Goal: Task Accomplishment & Management: Complete application form

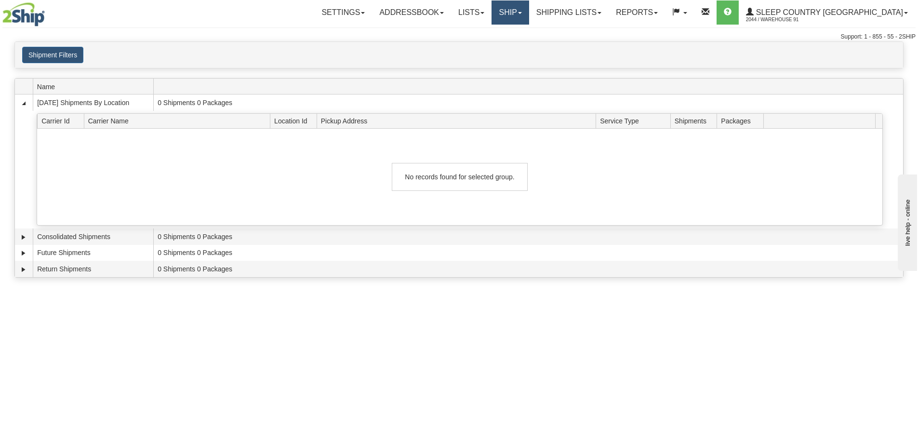
click at [528, 8] on link "Ship" at bounding box center [509, 12] width 37 height 24
click at [528, 29] on link "Ship Screen" at bounding box center [484, 33] width 87 height 13
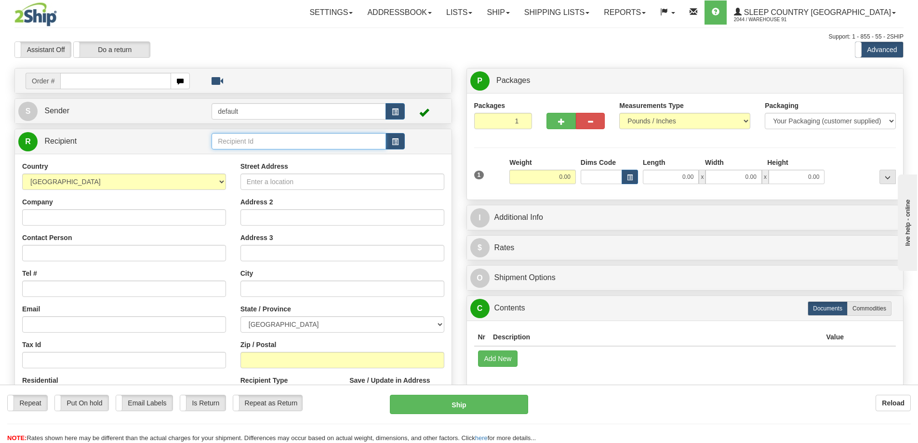
click at [262, 137] on input "text" at bounding box center [298, 141] width 174 height 16
click at [136, 175] on select "AFGHANISTAN ALAND ISLANDS ALBANIA ALGERIA AMERICAN SAMOA ANDORRA ANGOLA ANGUILL…" at bounding box center [124, 181] width 204 height 16
click at [183, 174] on select "AFGHANISTAN ALAND ISLANDS ALBANIA ALGERIA AMERICAN SAMOA ANDORRA ANGOLA ANGUILL…" at bounding box center [124, 181] width 204 height 16
click at [320, 169] on div "Street Address" at bounding box center [342, 175] width 204 height 28
click at [314, 178] on input "Street Address" at bounding box center [342, 181] width 204 height 16
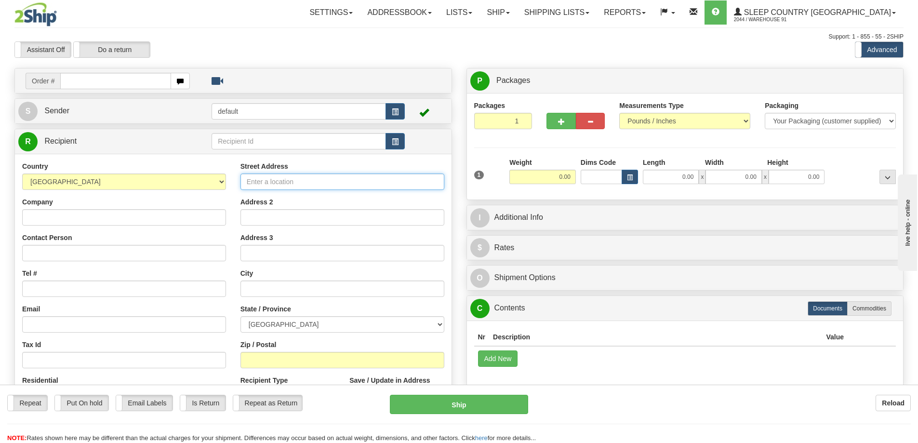
click at [277, 184] on input "Street Address" at bounding box center [342, 181] width 204 height 16
type input "8662 SIEMPRE VIVA ROAD"
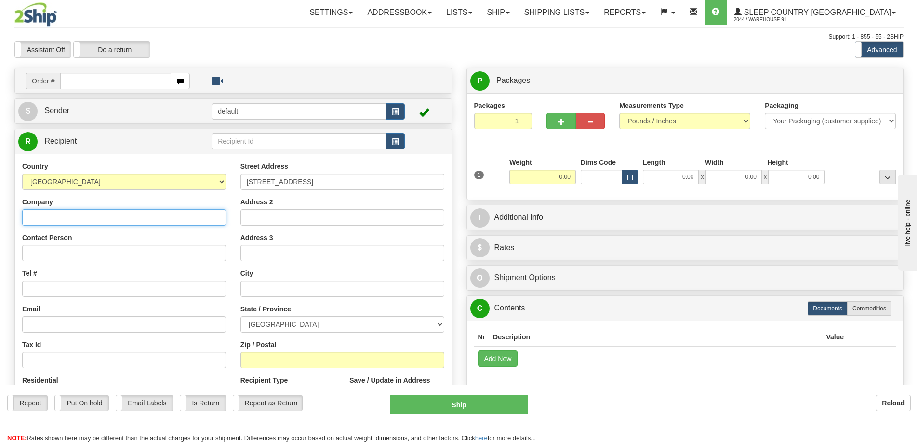
click at [174, 217] on input "Company" at bounding box center [124, 217] width 204 height 16
click at [163, 210] on input "OMNITRACS LLC" at bounding box center [124, 217] width 204 height 16
click at [160, 210] on div "Company OMNITRACS LLC - RMA" at bounding box center [124, 211] width 204 height 28
click at [160, 217] on input "OMNITRACS LLC - RMA" at bounding box center [124, 217] width 204 height 16
type input "OMNITRACS LLC - RMA Receiving"
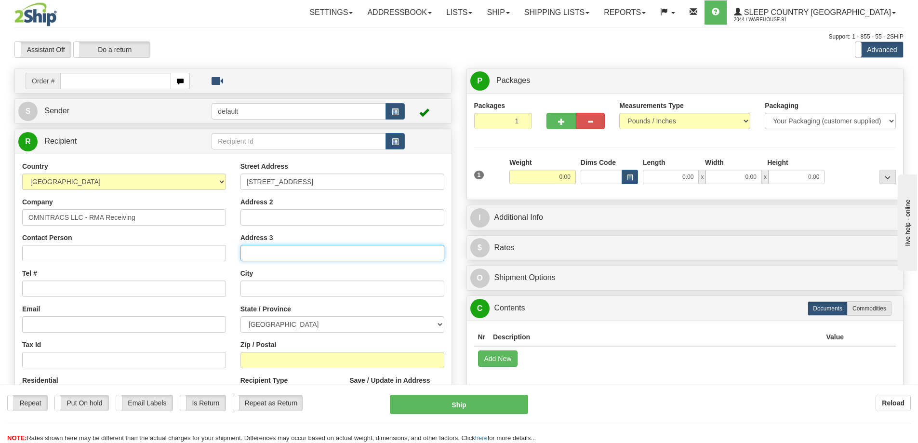
click at [296, 256] on input "Address 3" at bounding box center [342, 253] width 204 height 16
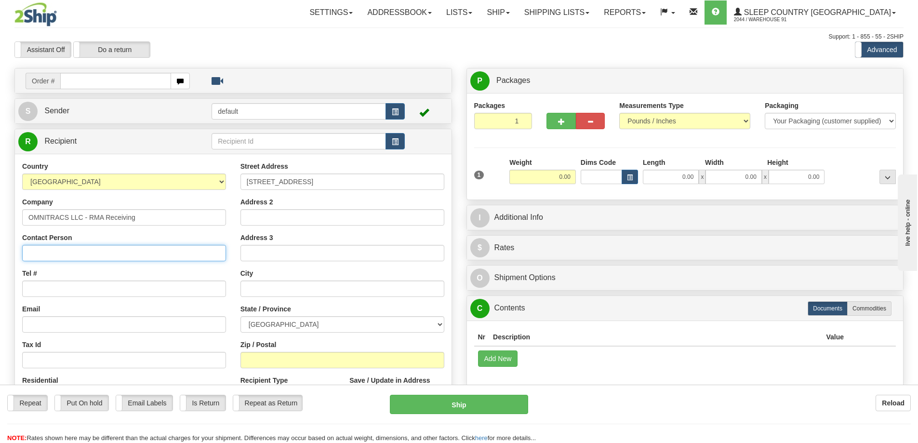
click at [153, 256] on input "Contact Person" at bounding box center [124, 253] width 204 height 16
click at [117, 250] on input "Contact Person" at bounding box center [124, 253] width 204 height 16
paste input "Christina Navarro"
type input "Christina Navarro"
click at [167, 278] on div "Tel #" at bounding box center [124, 282] width 204 height 28
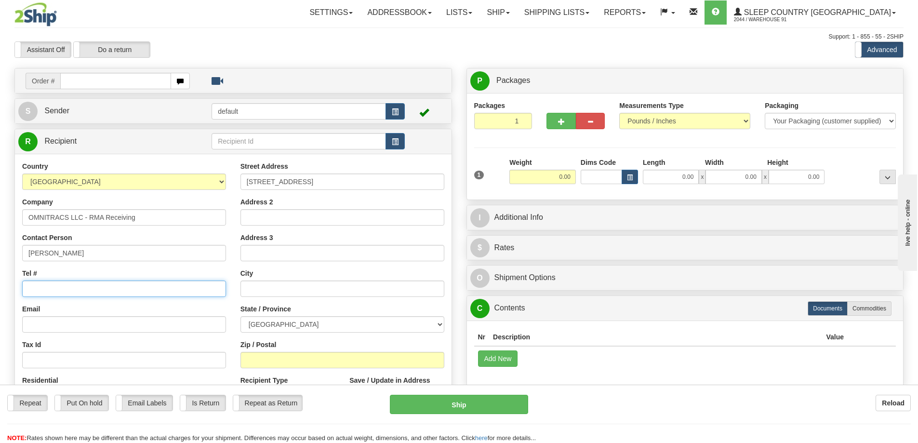
click at [164, 287] on input "Tel #" at bounding box center [124, 288] width 204 height 16
click at [141, 288] on input "Tel #" at bounding box center [124, 288] width 204 height 16
paste input "949.267.5774"
type input "9492675774"
click at [308, 281] on input "text" at bounding box center [342, 288] width 204 height 16
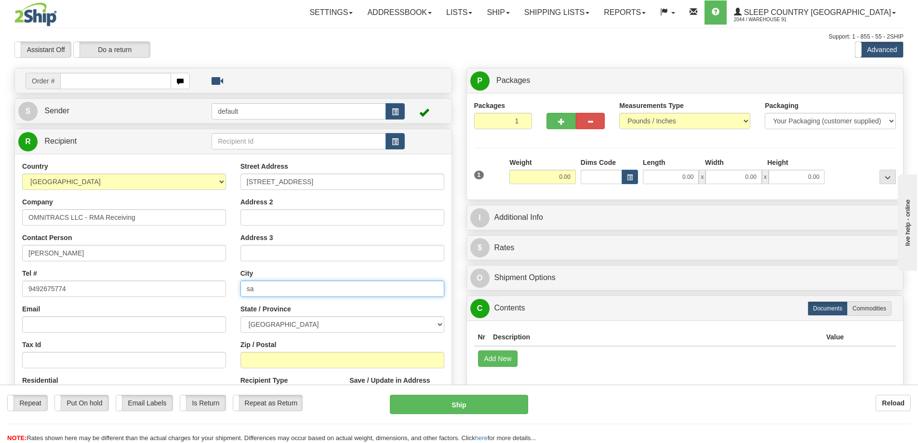
type input "s"
type input "San Diego"
click at [296, 321] on select "ALBERTA BRITISH COLUMBIA MANITOBA NEW BRUNSWICK NEWFOUNDLAND NOVA SCOTIA NUNAVU…" at bounding box center [342, 324] width 204 height 16
click at [257, 343] on label "Zip / Postal" at bounding box center [258, 345] width 36 height 10
click at [257, 352] on input "Zip / Postal" at bounding box center [342, 360] width 204 height 16
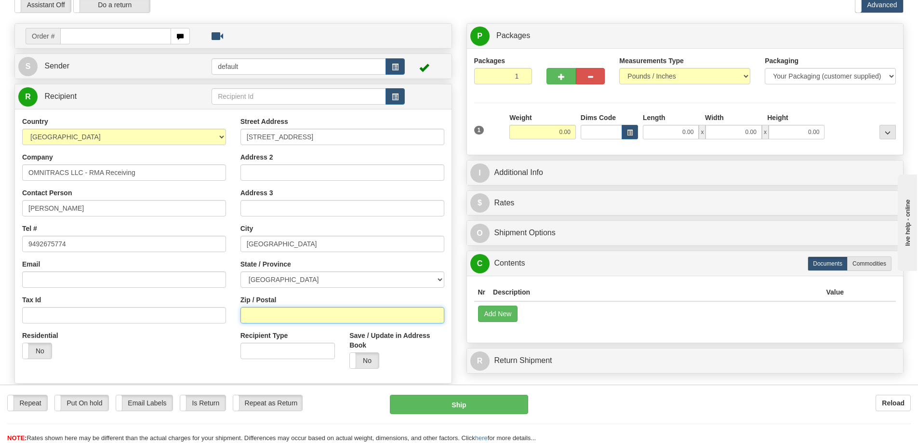
scroll to position [40, 0]
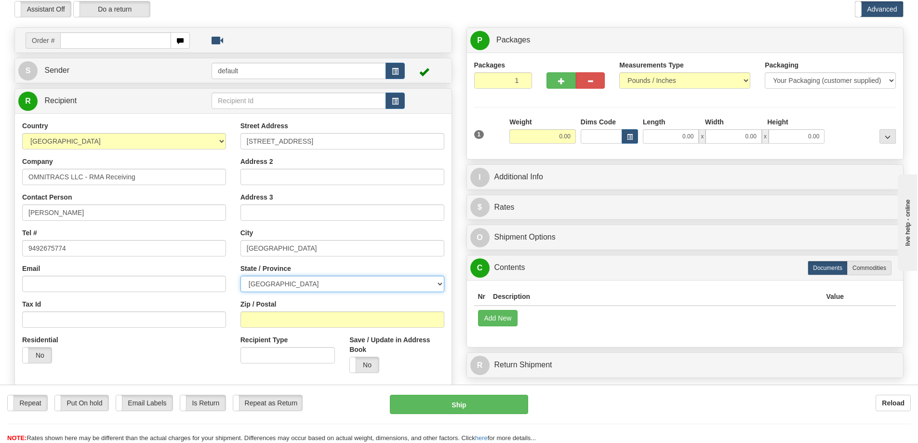
click at [330, 280] on select "ALBERTA BRITISH COLUMBIA MANITOBA NEW BRUNSWICK NEWFOUNDLAND NOVA SCOTIA NUNAVU…" at bounding box center [342, 284] width 204 height 16
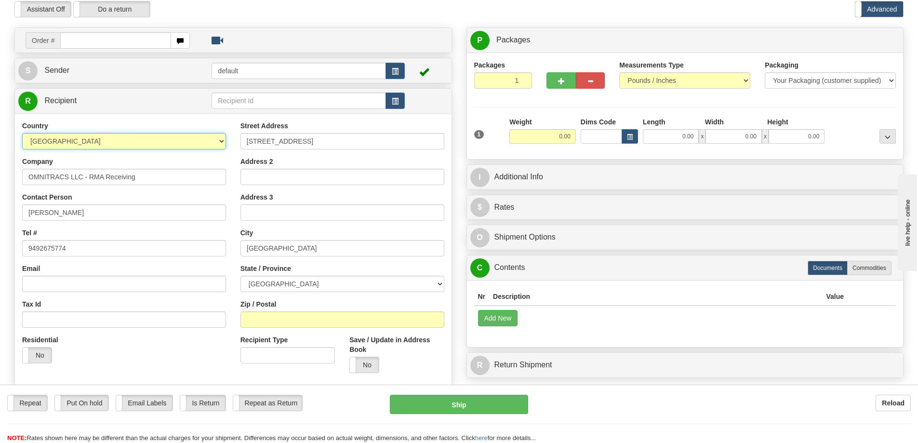
click at [221, 145] on select "AFGHANISTAN ALAND ISLANDS ALBANIA ALGERIA AMERICAN SAMOA ANDORRA ANGOLA ANGUILL…" at bounding box center [124, 141] width 204 height 16
select select "US"
click at [22, 133] on select "AFGHANISTAN ALAND ISLANDS ALBANIA ALGERIA AMERICAN SAMOA ANDORRA ANGOLA ANGUILL…" at bounding box center [124, 141] width 204 height 16
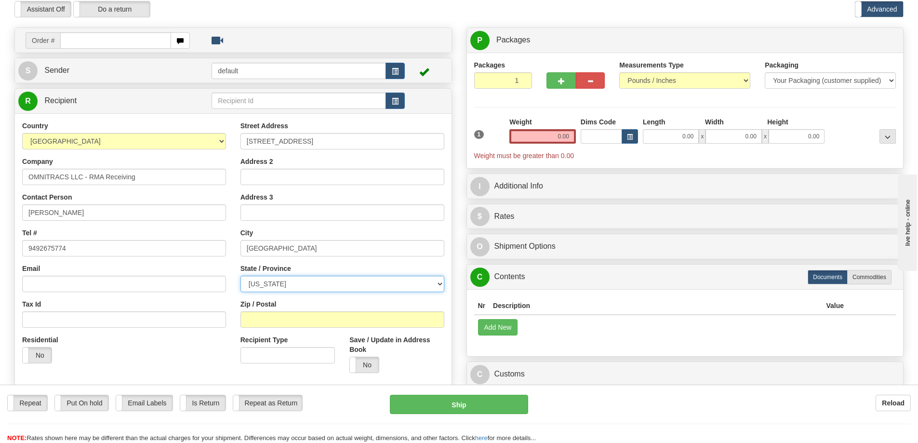
click at [327, 285] on select "ALABAMA ALASKA ARIZONA ARKANSAS Armed Forces America Armed Forces Europe Armed …" at bounding box center [342, 284] width 204 height 16
select select "CA"
click at [240, 276] on select "ALABAMA ALASKA ARIZONA ARKANSAS Armed Forces America Armed Forces Europe Armed …" at bounding box center [342, 284] width 204 height 16
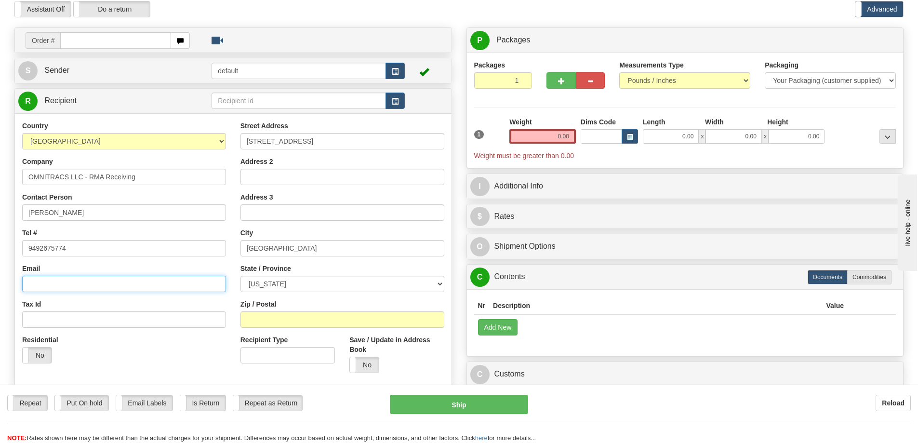
click at [183, 278] on input "Email" at bounding box center [124, 284] width 204 height 16
click at [150, 281] on input "Email" at bounding box center [124, 284] width 204 height 16
paste input "XRS Returns <xrs-returns@solera.com>"
drag, startPoint x: 72, startPoint y: 283, endPoint x: 0, endPoint y: 280, distance: 72.3
click at [0, 280] on div "Toggle navigation Settings Shipping Preferences Fields Preferences New" at bounding box center [459, 231] width 918 height 542
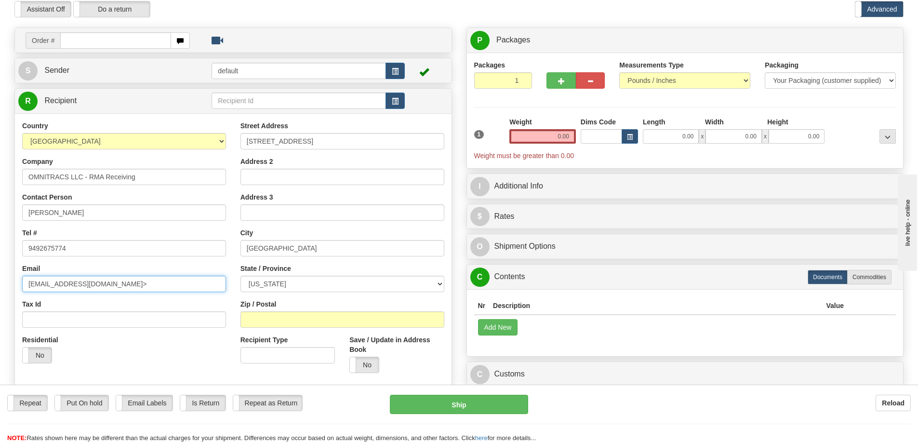
click at [135, 279] on input "xrs-returns@solera.com>" at bounding box center [124, 284] width 204 height 16
type input "xrs-returns@solera.com"
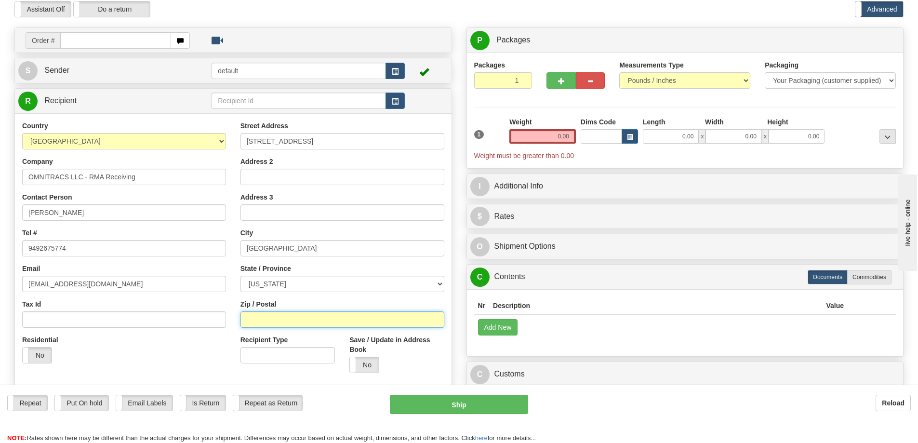
click at [281, 315] on input "Zip / Postal" at bounding box center [342, 319] width 204 height 16
type input "92154"
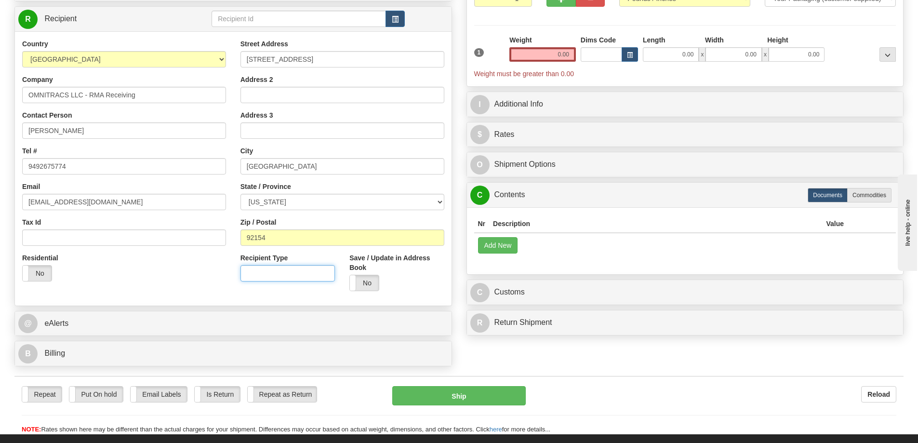
scroll to position [141, 0]
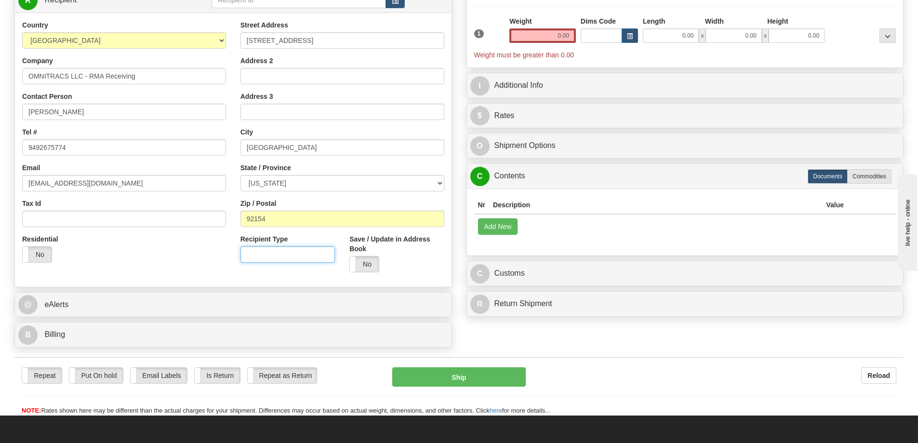
drag, startPoint x: 923, startPoint y: 145, endPoint x: 60, endPoint y: 6, distance: 874.3
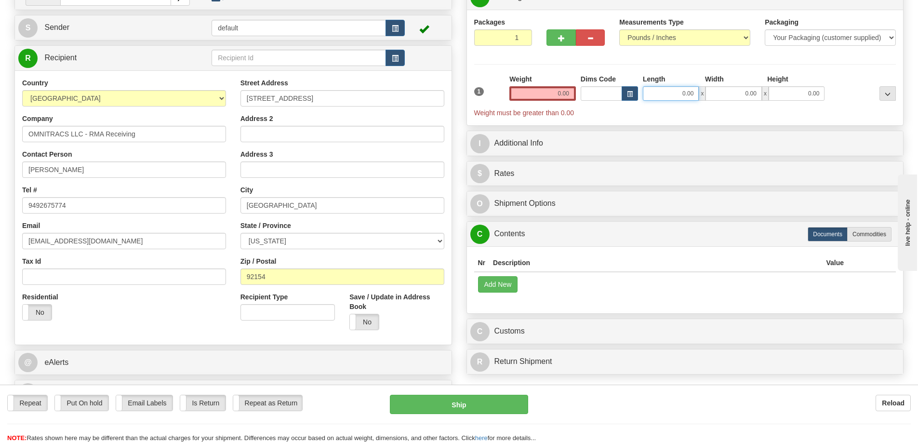
click at [682, 94] on input "0.00" at bounding box center [671, 93] width 56 height 14
type input "4.00"
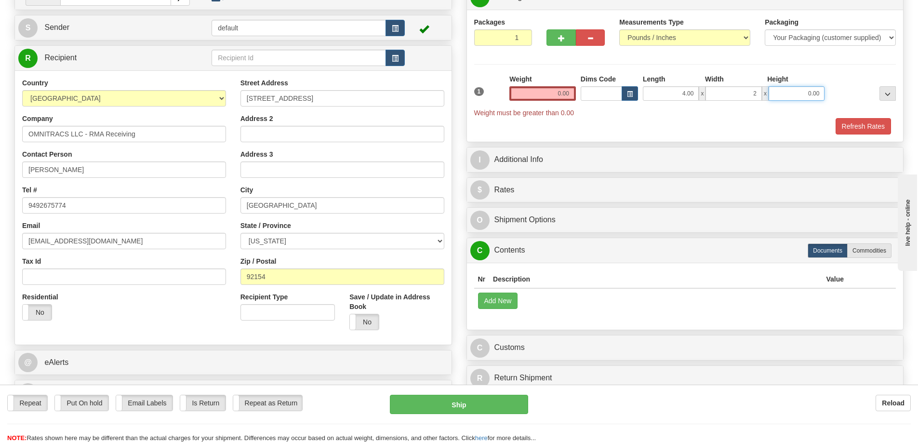
type input "2.00"
click at [747, 89] on input "2.00" at bounding box center [733, 93] width 56 height 14
type input "3.00"
click at [685, 93] on input "4.00" at bounding box center [671, 93] width 56 height 14
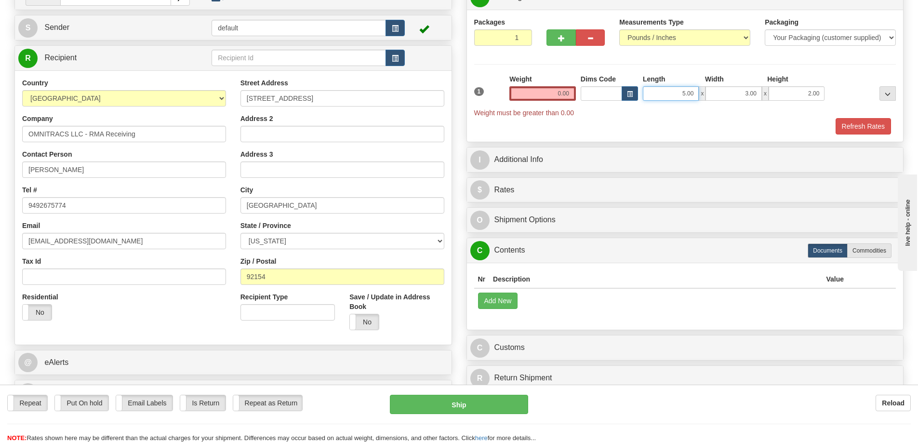
type input "5.00"
drag, startPoint x: 612, startPoint y: 93, endPoint x: 641, endPoint y: 102, distance: 30.2
click at [634, 99] on div "1 Weight 0.00 Dims Code 5.00" at bounding box center [685, 95] width 427 height 43
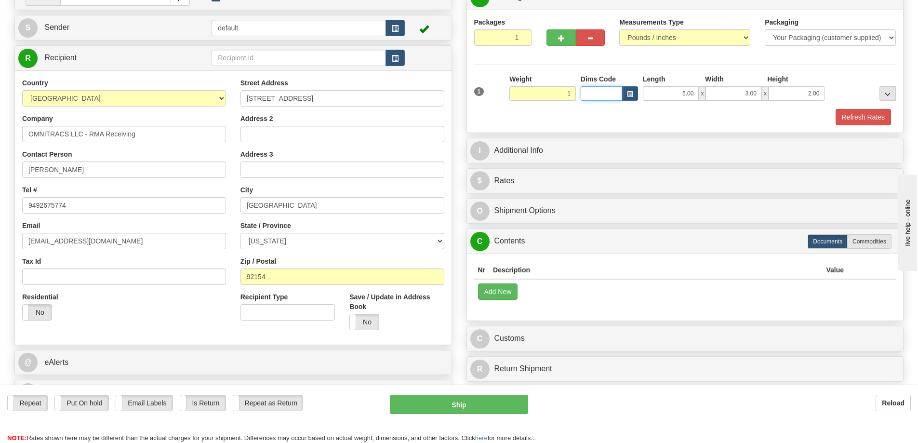
type input "1.00"
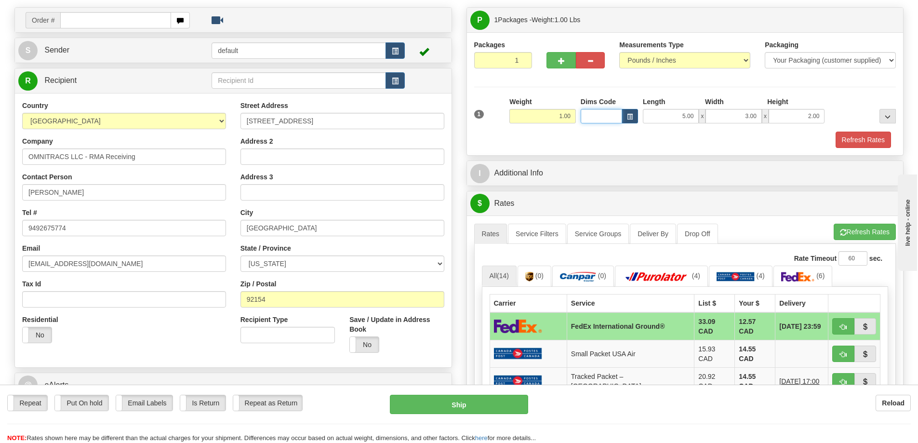
scroll to position [81, 0]
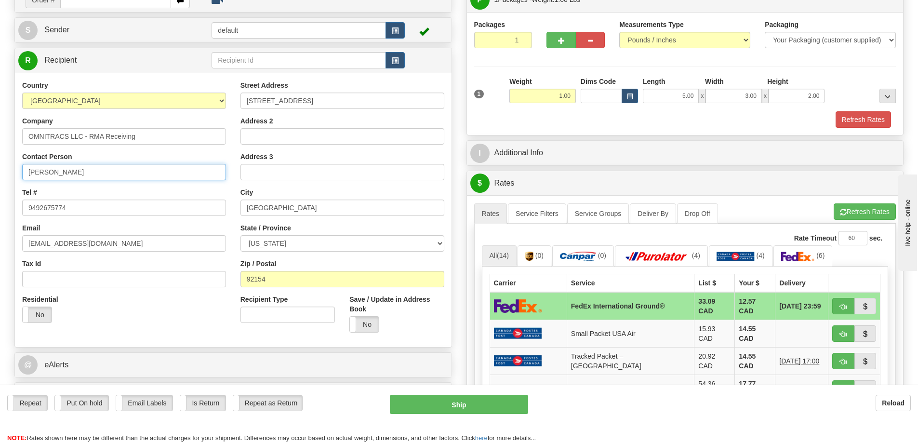
drag, startPoint x: 115, startPoint y: 177, endPoint x: 0, endPoint y: 154, distance: 116.9
click at [0, 154] on div "Toggle navigation Settings Shipping Preferences Fields Preferences New" at bounding box center [459, 351] width 918 height 865
paste input "c/o Baja Freight Forwarders, Inc"
type input "c/o Baja Freight Forwarders, Inc"
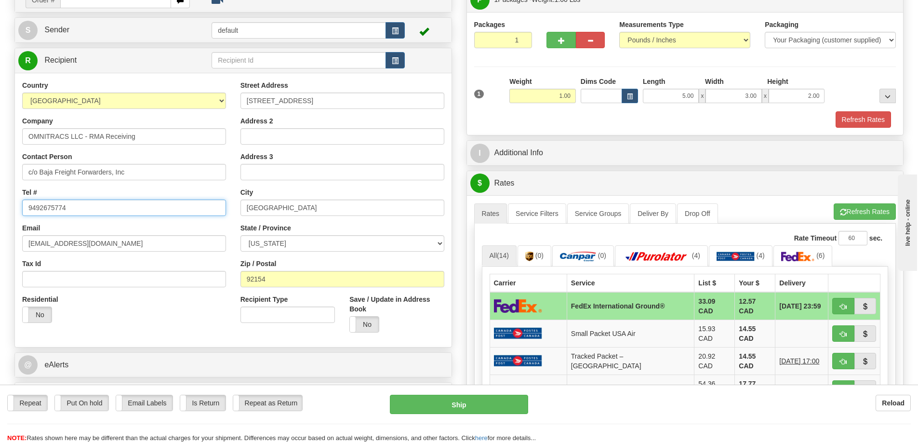
click at [188, 208] on input "9492675774" at bounding box center [124, 207] width 204 height 16
click at [198, 310] on div "Residential Yes No" at bounding box center [124, 312] width 218 height 36
click at [880, 209] on button "Refresh Rates" at bounding box center [864, 211] width 62 height 16
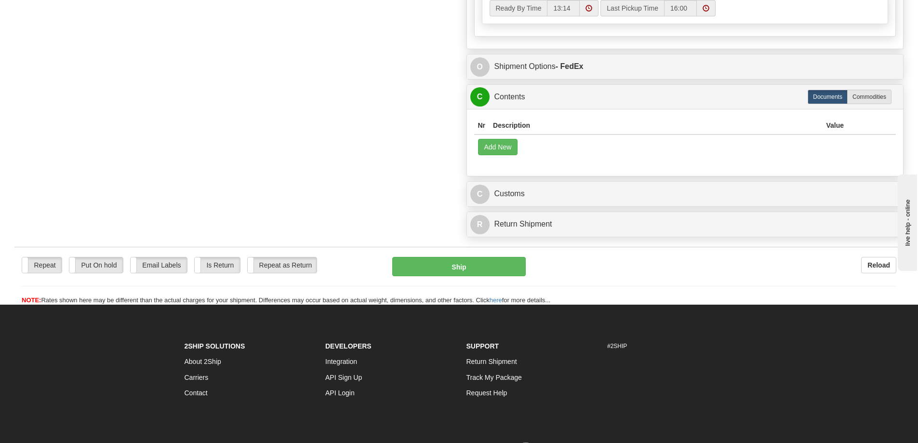
scroll to position [585, 0]
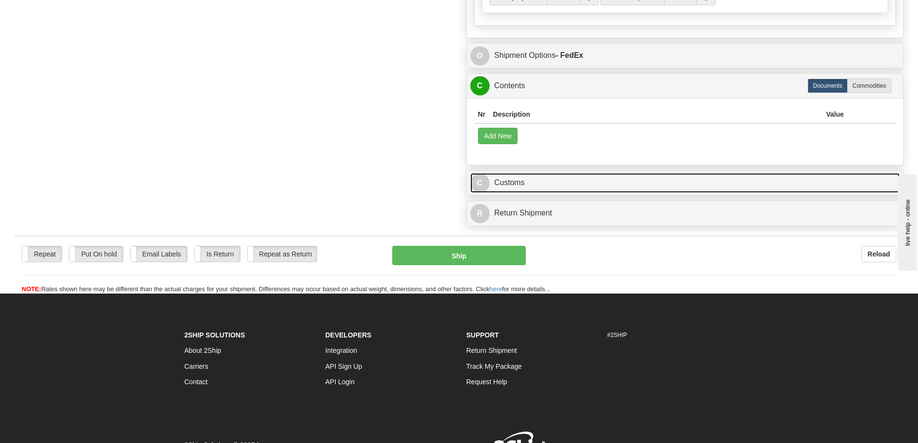
click at [508, 173] on link "C Customs" at bounding box center [685, 183] width 430 height 20
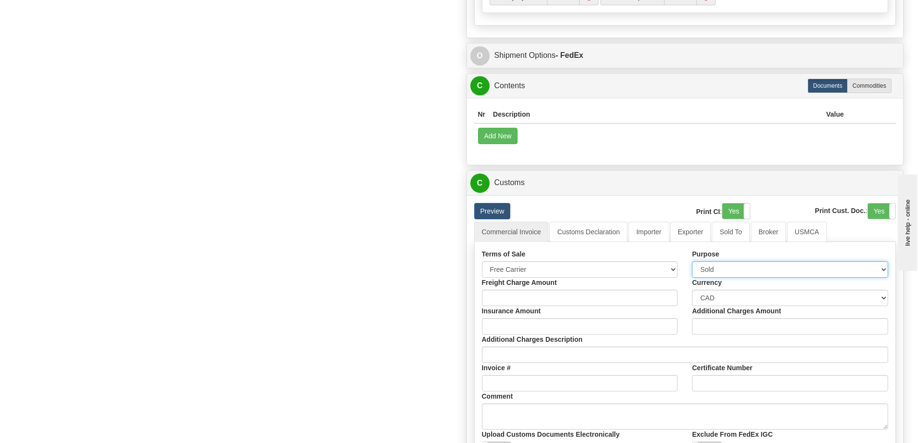
click at [724, 263] on select "Sold Not Sold Gift Sample Repair and Return Personal Effects Merchandise Danger…" at bounding box center [790, 269] width 196 height 16
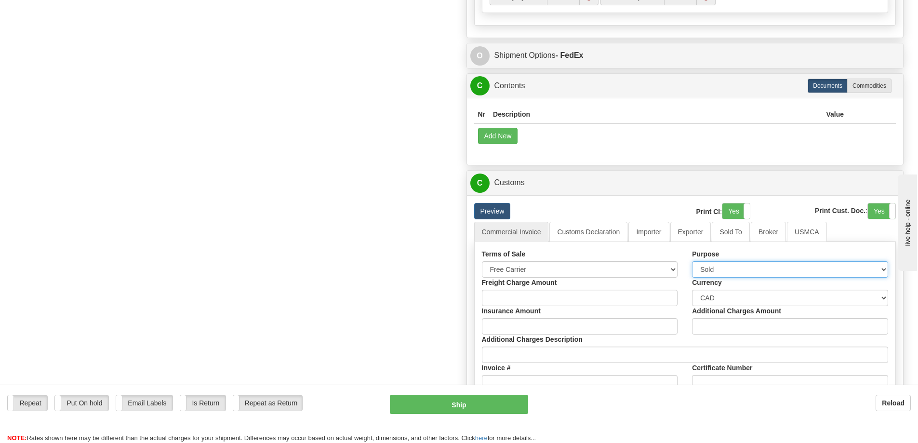
click at [692, 261] on select "Sold Not Sold Gift Sample Repair and Return Personal Effects Merchandise Danger…" at bounding box center [790, 269] width 196 height 16
click at [753, 261] on select "Sold Not Sold Gift Sample Repair and Return Personal Effects Merchandise Danger…" at bounding box center [790, 269] width 196 height 16
select select "13"
click at [692, 261] on select "Sold Not Sold Gift Sample Repair and Return Personal Effects Merchandise Danger…" at bounding box center [790, 269] width 196 height 16
click at [293, 251] on div "Create a label for the return Create Pickup Without Label Order #" at bounding box center [458, 40] width 903 height 1114
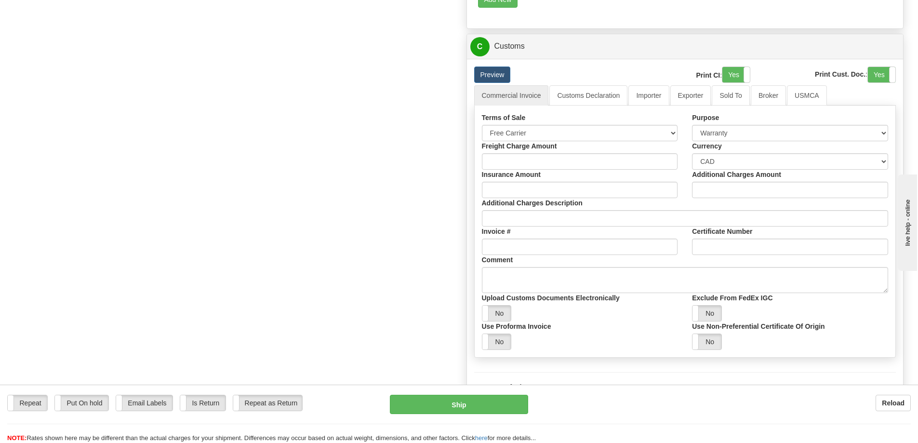
scroll to position [723, 0]
click at [581, 123] on select "Free Carrier Free On Board Ex Works Delivered Duty Unpaid Delivered Duty Paid C…" at bounding box center [580, 131] width 196 height 16
click at [588, 123] on select "Free Carrier Free On Board Ex Works Delivered Duty Unpaid Delivered Duty Paid C…" at bounding box center [580, 131] width 196 height 16
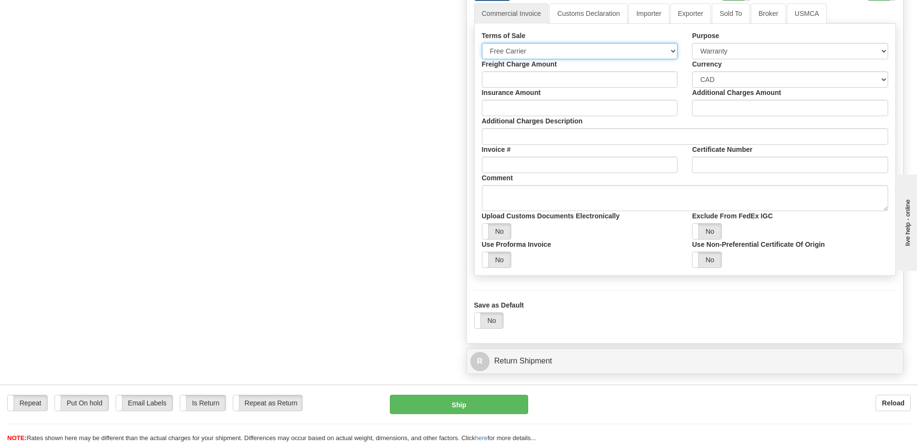
scroll to position [809, 0]
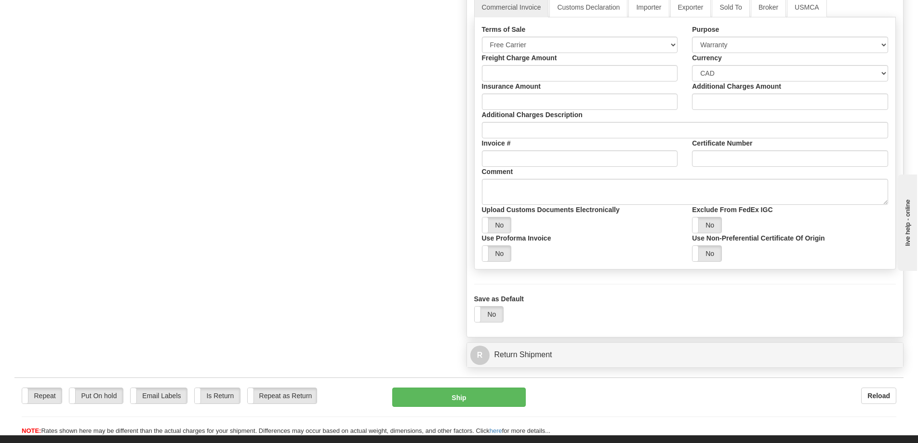
drag, startPoint x: 483, startPoint y: 382, endPoint x: 373, endPoint y: 311, distance: 130.3
click at [457, 377] on div "Repeat Repeat Put On hold Put On hold Print Order Slip Print Order Slip Email L…" at bounding box center [458, 406] width 889 height 58
click at [451, 387] on button "Ship" at bounding box center [458, 396] width 133 height 19
type input "92"
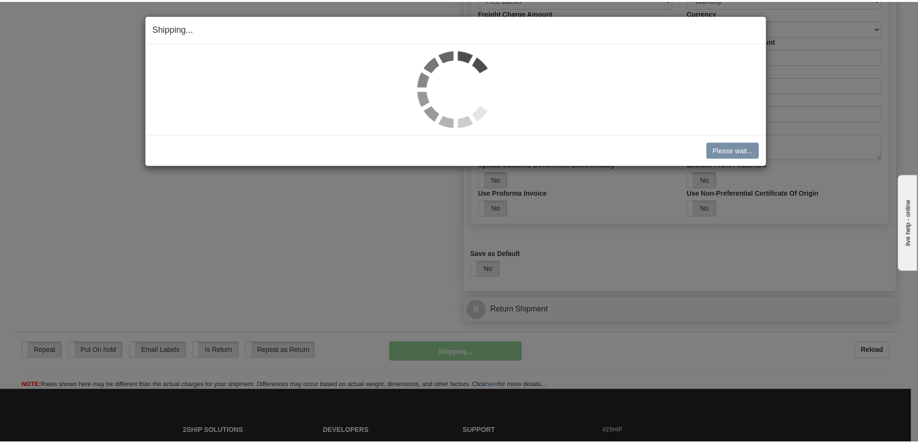
scroll to position [474, 0]
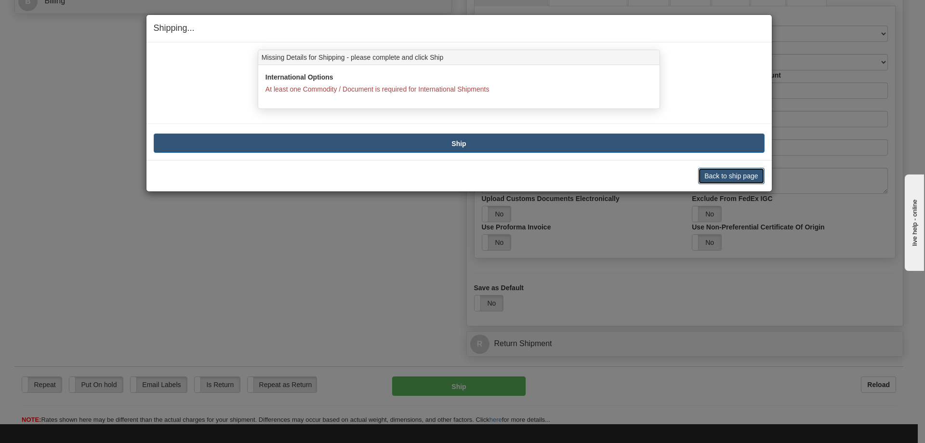
click at [719, 172] on button "Back to ship page" at bounding box center [731, 176] width 66 height 16
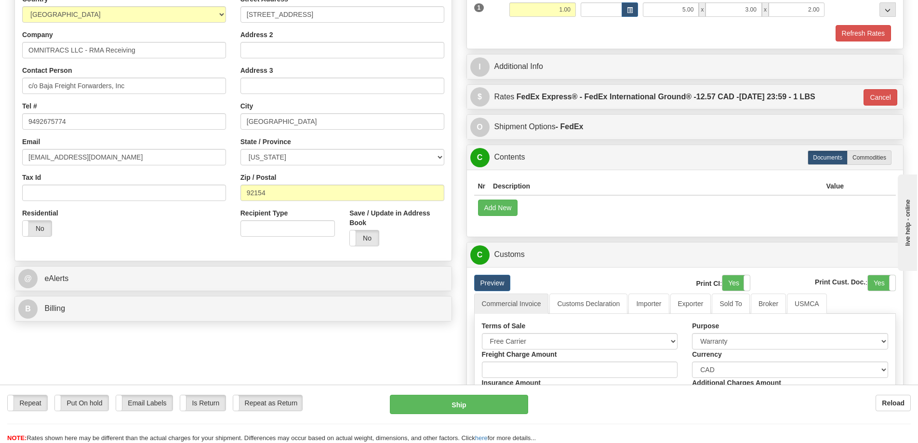
scroll to position [166, 0]
click at [500, 213] on button "Add New" at bounding box center [498, 208] width 40 height 16
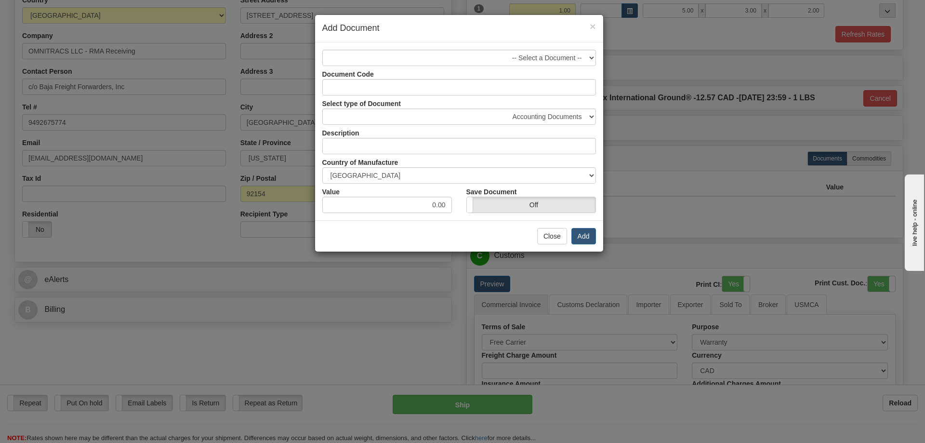
click at [482, 45] on div "-- Select a Document -- Document Code Select type of Document Accounting Docume…" at bounding box center [459, 131] width 288 height 178
click at [474, 56] on select "-- Select a Document --" at bounding box center [459, 58] width 274 height 16
click at [488, 60] on select "-- Select a Document --" at bounding box center [459, 58] width 274 height 16
click at [462, 86] on input "Document Code" at bounding box center [459, 87] width 274 height 16
click at [511, 115] on select "Accounting Documents Analysis Reports Applications (Completed) Bank Statements …" at bounding box center [459, 116] width 274 height 16
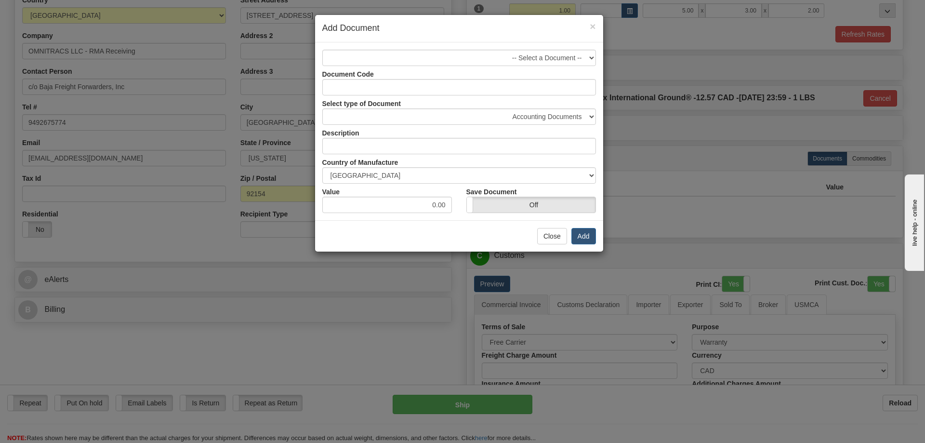
click at [632, 150] on div "× Add Document -- Select a Document -- Document Code Select type of Document Ac…" at bounding box center [462, 221] width 925 height 443
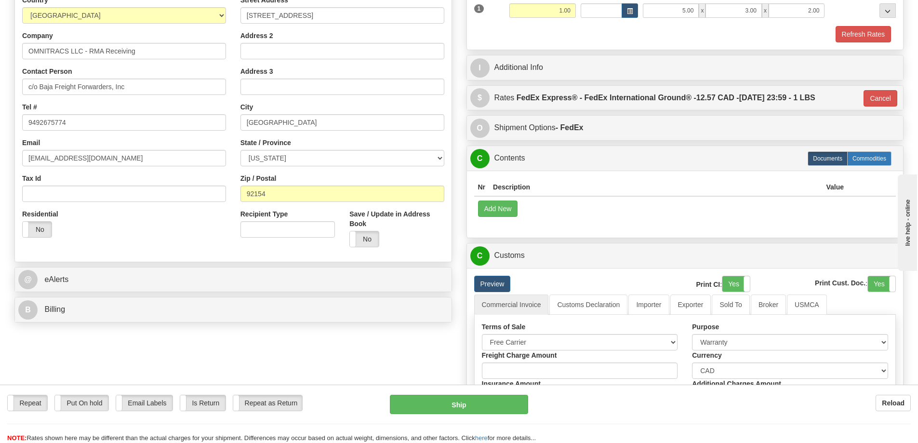
click at [867, 152] on label "Commodities" at bounding box center [869, 158] width 44 height 14
radio input "true"
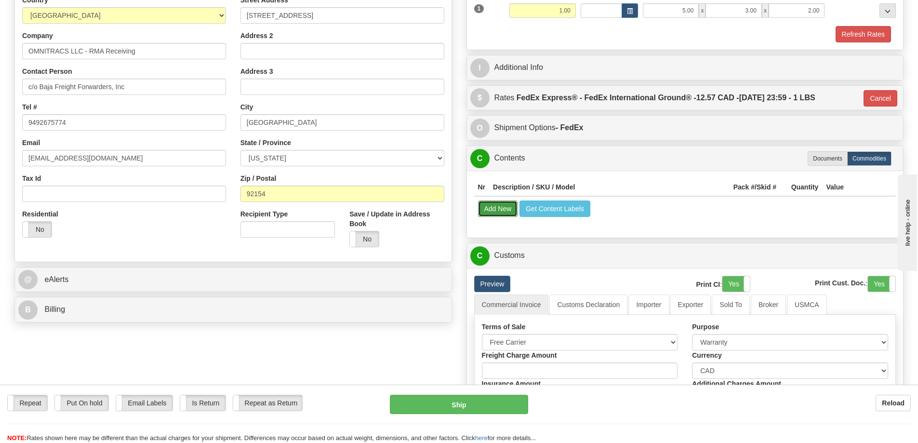
click at [497, 208] on button "Add New" at bounding box center [498, 208] width 40 height 16
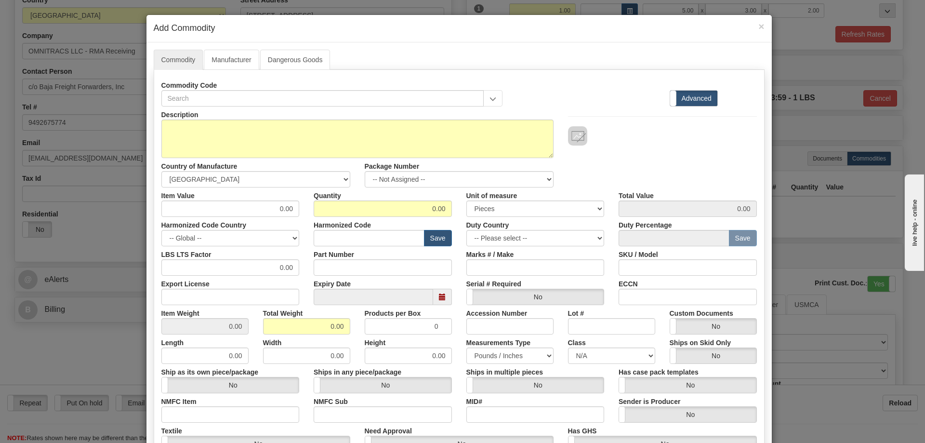
click at [764, 22] on div "× Add Commodity" at bounding box center [458, 28] width 625 height 27
click at [759, 24] on span "×" at bounding box center [761, 26] width 6 height 11
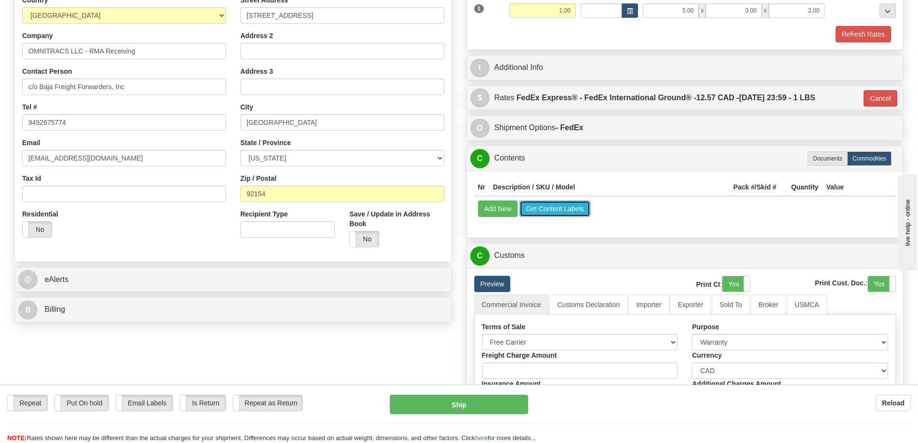
click at [563, 210] on button "Get Content Labels" at bounding box center [554, 208] width 71 height 16
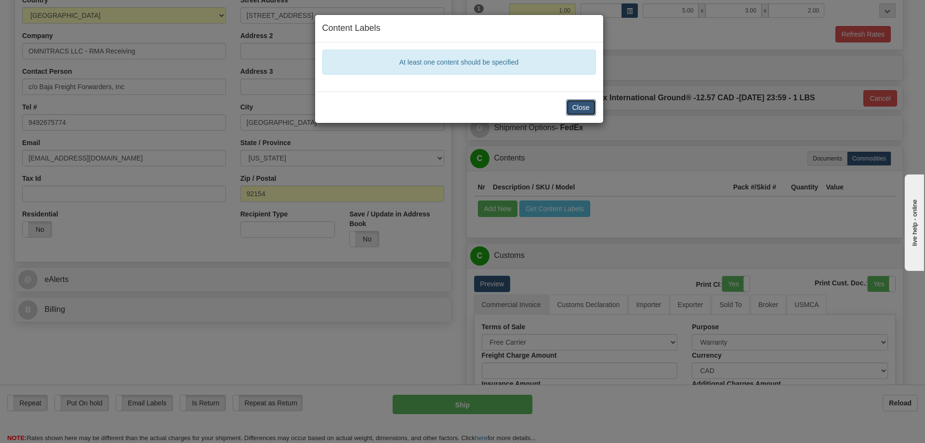
click at [594, 109] on button "Close" at bounding box center [581, 107] width 30 height 16
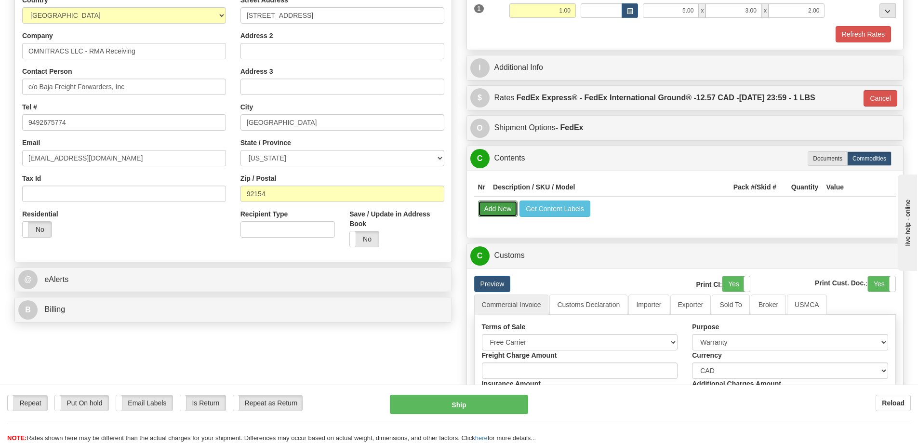
click at [492, 200] on button "Add New" at bounding box center [498, 208] width 40 height 16
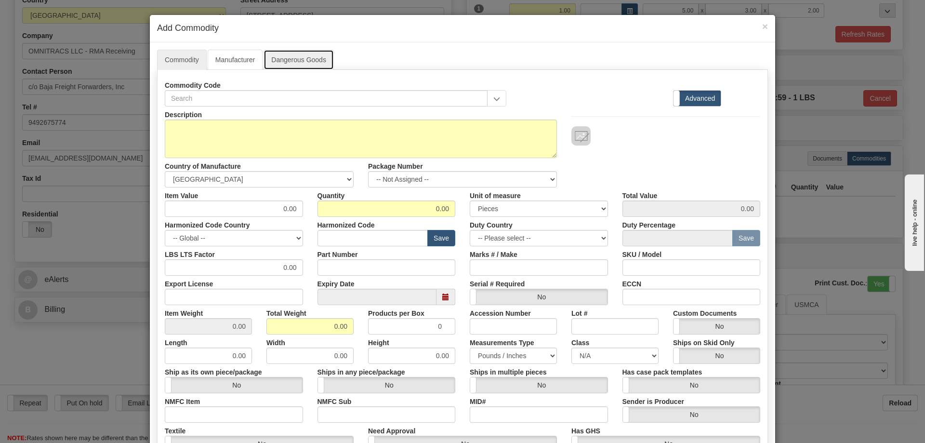
click at [301, 58] on link "Dangerous Goods" at bounding box center [298, 60] width 70 height 20
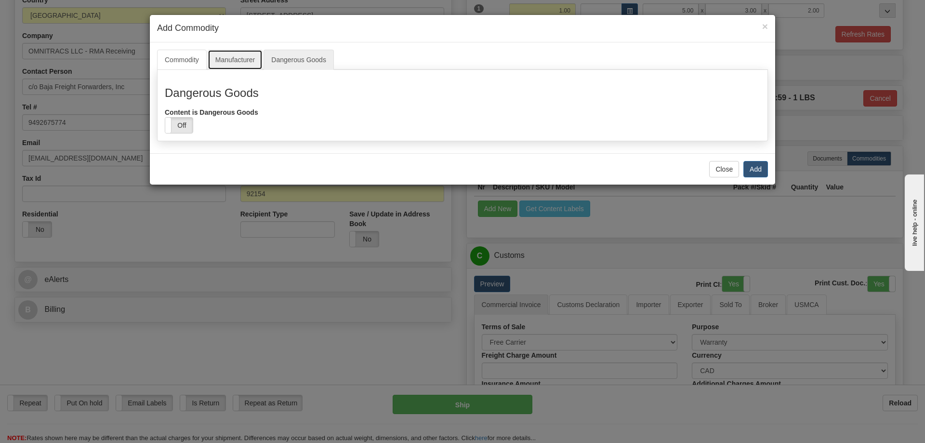
click at [240, 61] on link "Manufacturer" at bounding box center [235, 60] width 55 height 20
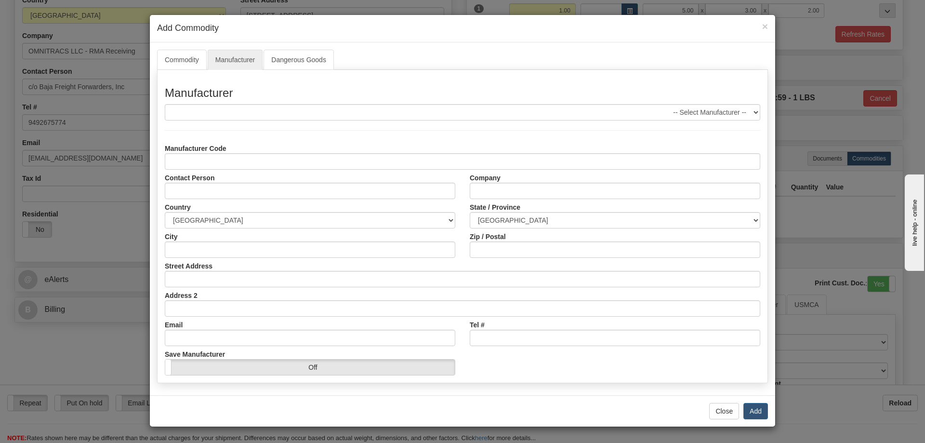
click at [385, 130] on hr at bounding box center [462, 130] width 595 height 0
click at [262, 103] on div "Manufacturer -- Select Manufacturer -- Manufacturer Code Contact Person Company…" at bounding box center [462, 226] width 611 height 313
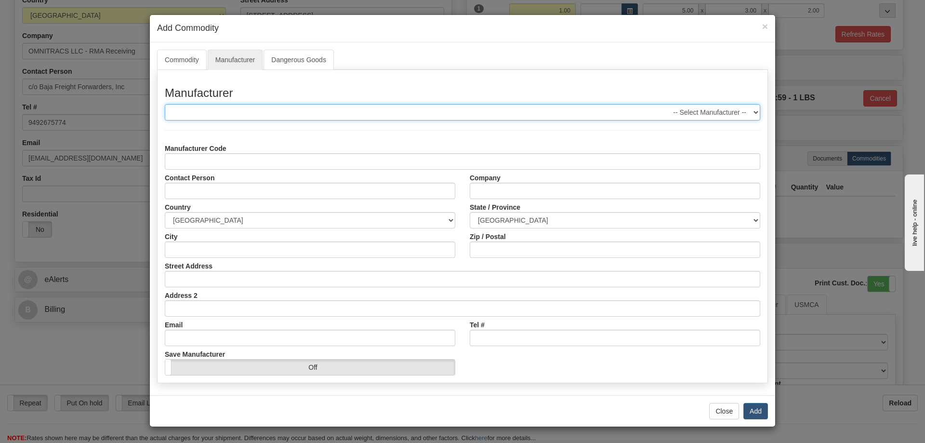
click at [264, 114] on select "-- Select Manufacturer --" at bounding box center [462, 112] width 595 height 16
click at [271, 113] on select "-- Select Manufacturer --" at bounding box center [462, 112] width 595 height 16
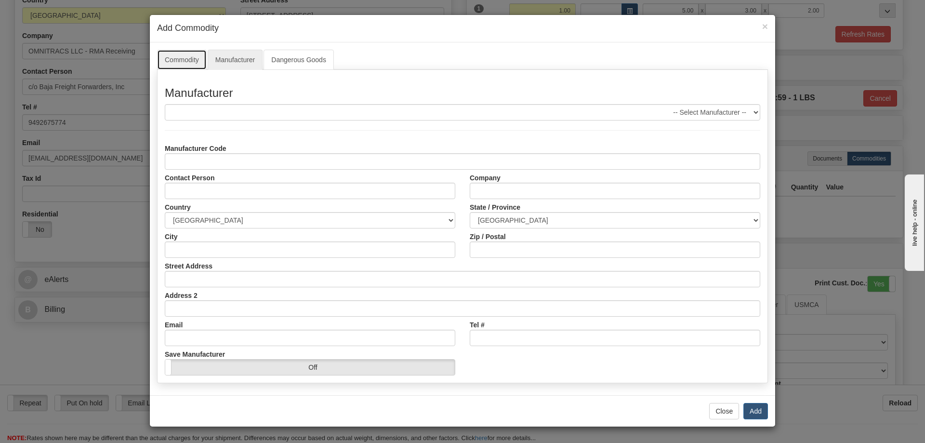
click at [196, 58] on link "Commodity" at bounding box center [182, 60] width 50 height 20
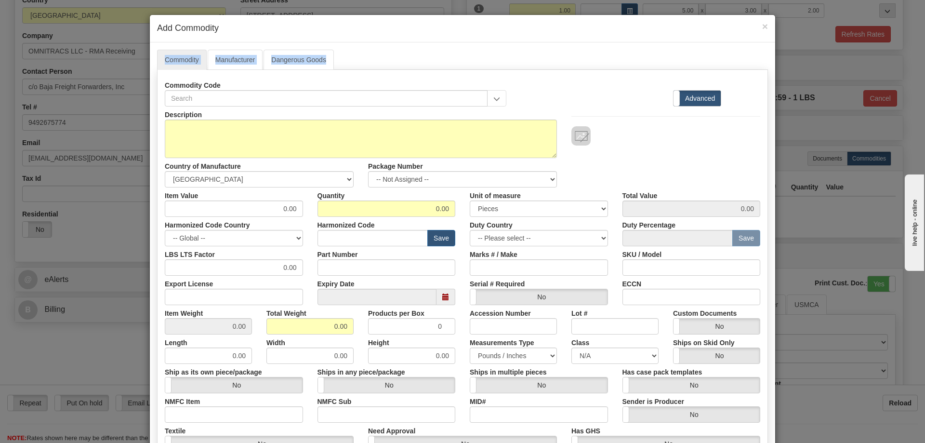
drag, startPoint x: 565, startPoint y: 38, endPoint x: 552, endPoint y: 28, distance: 16.5
click at [552, 26] on div "× Add Commodity Commodity Manufacturer Dangerous Goods Commodity Code Standard …" at bounding box center [462, 297] width 626 height 567
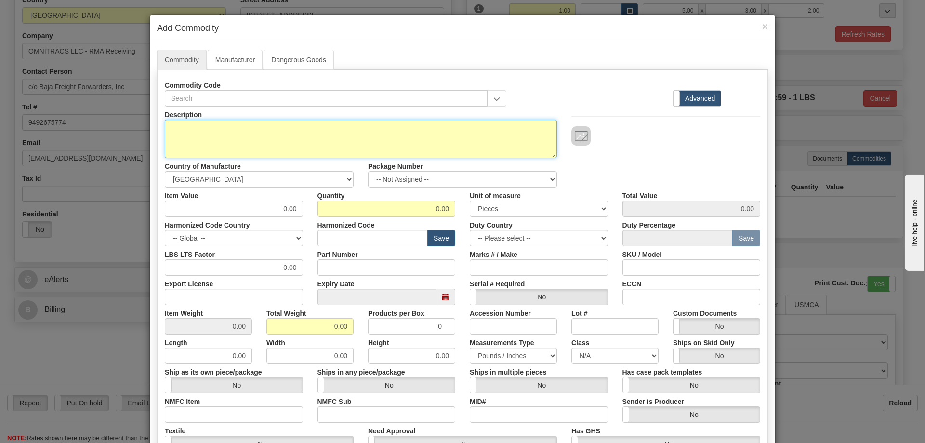
click at [332, 147] on textarea "Description" at bounding box center [361, 138] width 392 height 39
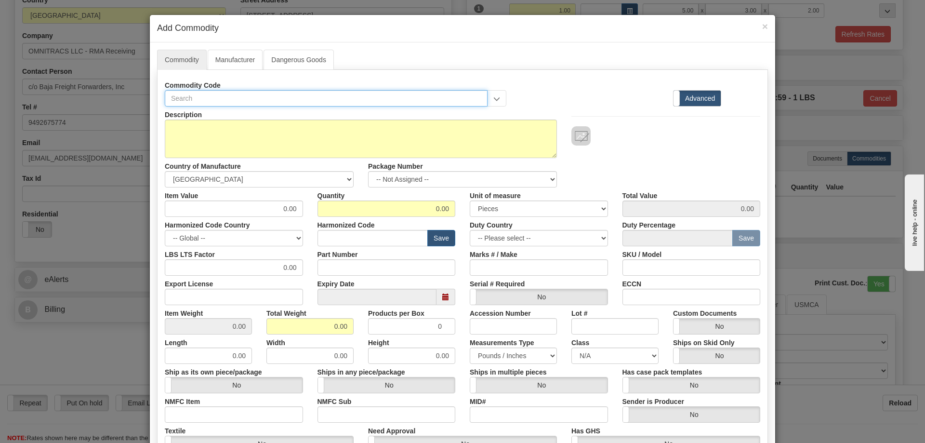
click at [359, 102] on input "text" at bounding box center [326, 98] width 323 height 16
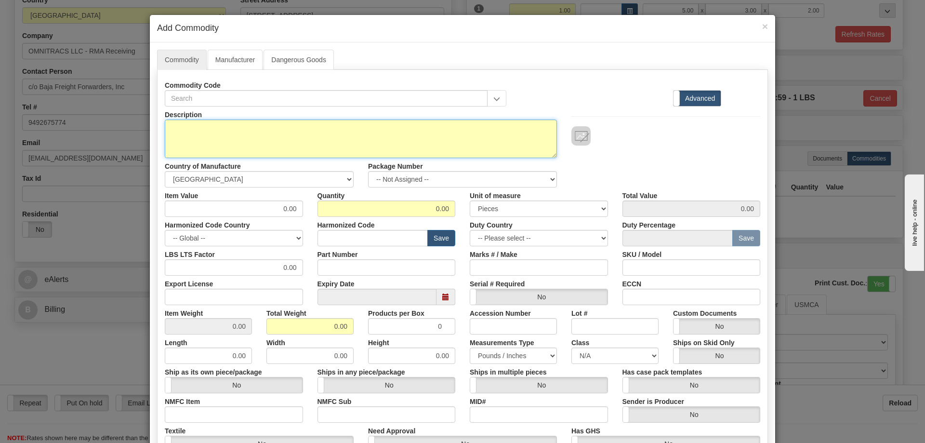
click at [381, 153] on textarea "Description" at bounding box center [361, 138] width 392 height 39
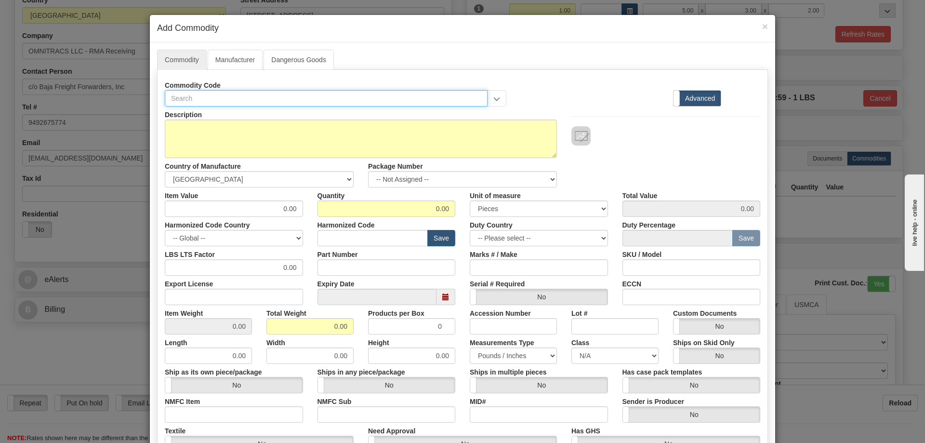
drag, startPoint x: 449, startPoint y: 102, endPoint x: 576, endPoint y: 101, distance: 126.7
click at [451, 102] on input "text" at bounding box center [326, 98] width 323 height 16
type input "x"
type input "Z"
type input "XRS"
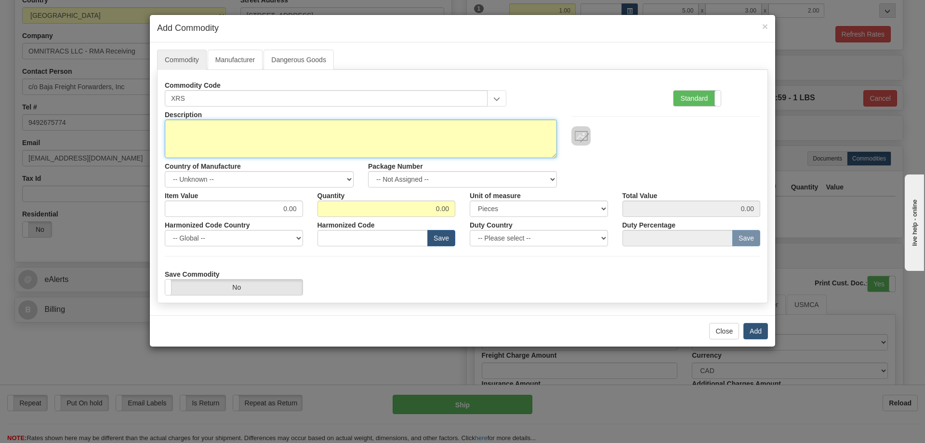
click at [360, 134] on textarea "Description" at bounding box center [361, 138] width 392 height 39
type textarea "XRS RELAY - RMA TO SOLERA"
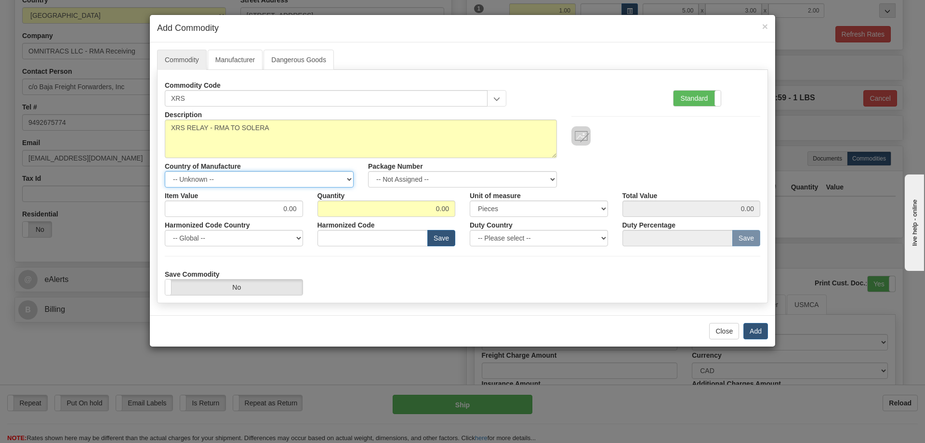
click at [347, 174] on select "-- Unknown -- AFGHANISTAN ALAND ISLANDS ALBANIA ALGERIA AMERICAN SAMOA ANDORRA …" at bounding box center [259, 179] width 189 height 16
click at [165, 171] on select "-- Unknown -- AFGHANISTAN ALAND ISLANDS ALBANIA ALGERIA AMERICAN SAMOA ANDORRA …" at bounding box center [259, 179] width 189 height 16
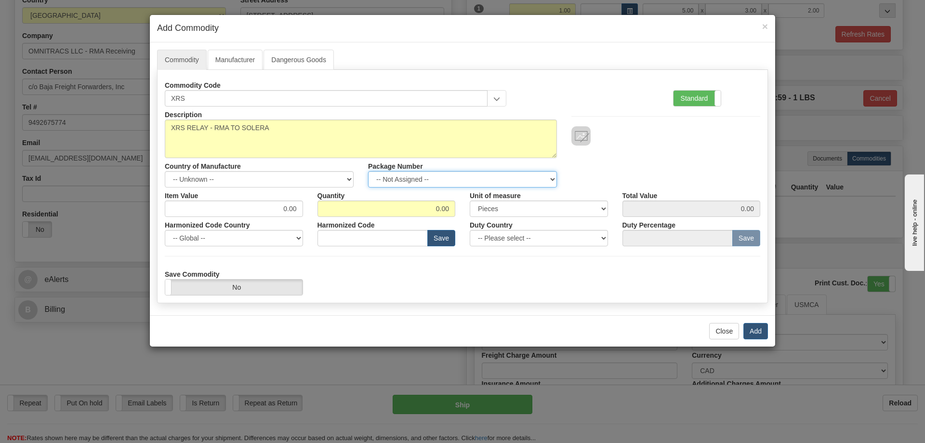
click at [445, 180] on select "-- Not Assigned -- Package 1" at bounding box center [462, 179] width 189 height 16
select select "0"
click at [368, 171] on select "-- Not Assigned -- Package 1" at bounding box center [462, 179] width 189 height 16
drag, startPoint x: 396, startPoint y: 211, endPoint x: 404, endPoint y: 211, distance: 8.2
click at [399, 211] on input "0.00" at bounding box center [386, 208] width 138 height 16
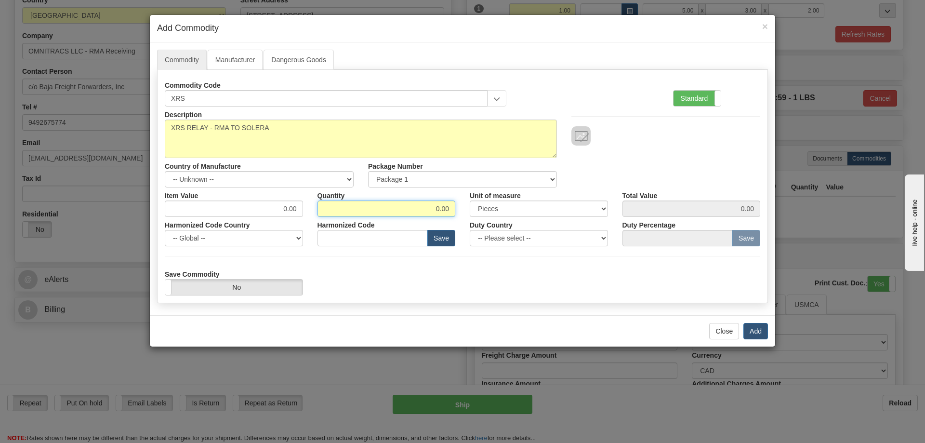
click at [437, 210] on input "0.00" at bounding box center [386, 208] width 138 height 16
type input "1.00"
click at [563, 242] on select "-- Please select -- AFGHANISTAN ALAND ISLANDS ALBANIA ALGERIA AMERICAN SAMOA AN…" at bounding box center [539, 238] width 138 height 16
select select "US"
click at [470, 230] on select "-- Please select -- AFGHANISTAN ALAND ISLANDS ALBANIA ALGERIA AMERICAN SAMOA AN…" at bounding box center [539, 238] width 138 height 16
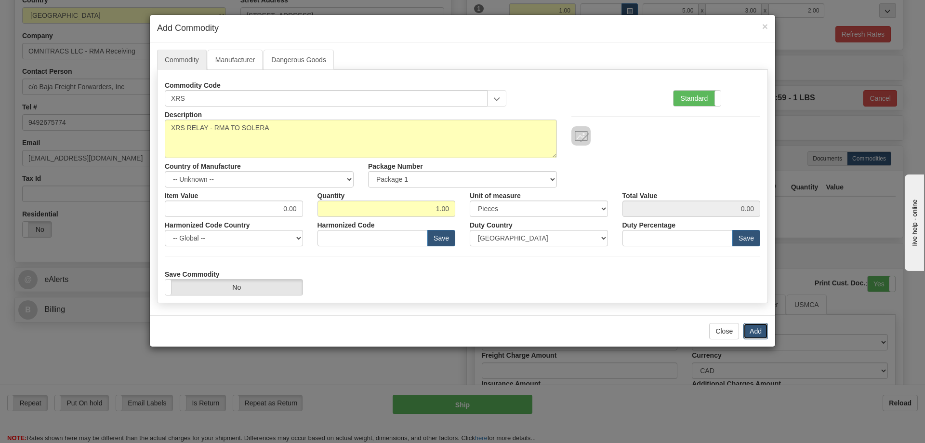
click at [766, 330] on button "Add" at bounding box center [755, 331] width 25 height 16
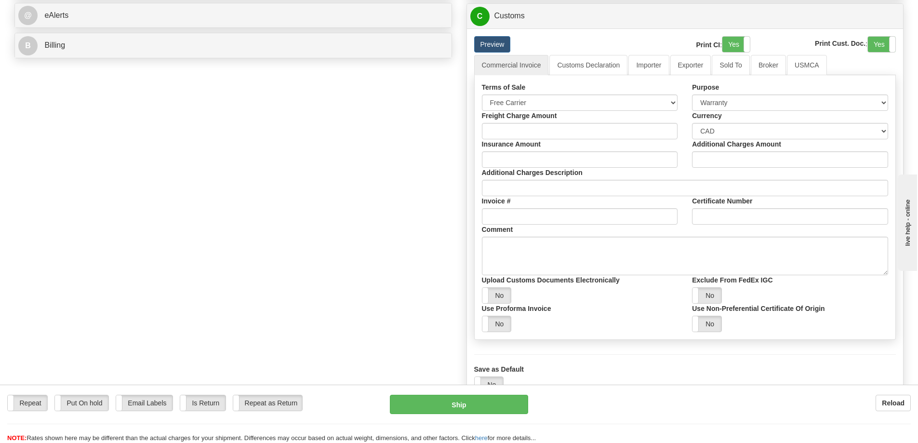
scroll to position [433, 0]
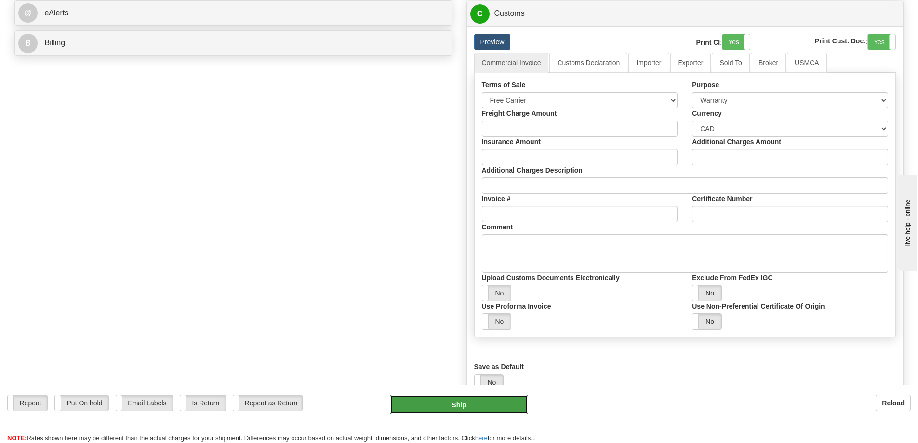
click at [494, 410] on button "Ship" at bounding box center [459, 403] width 138 height 19
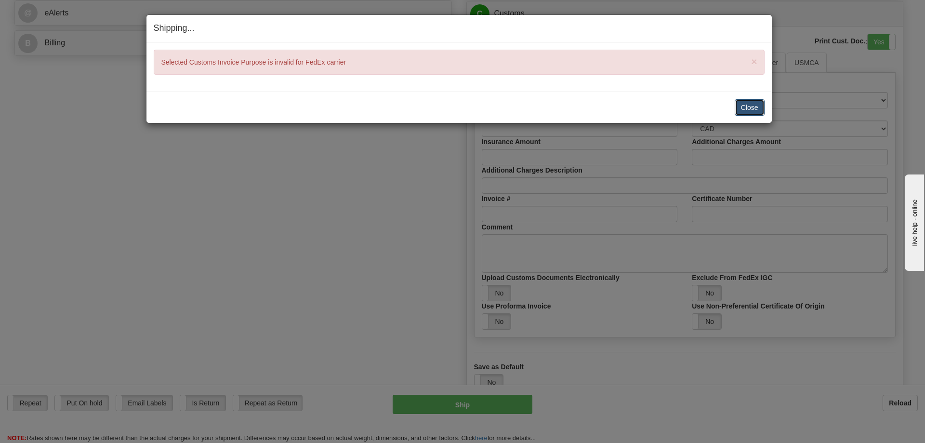
click at [749, 106] on button "Close" at bounding box center [750, 107] width 30 height 16
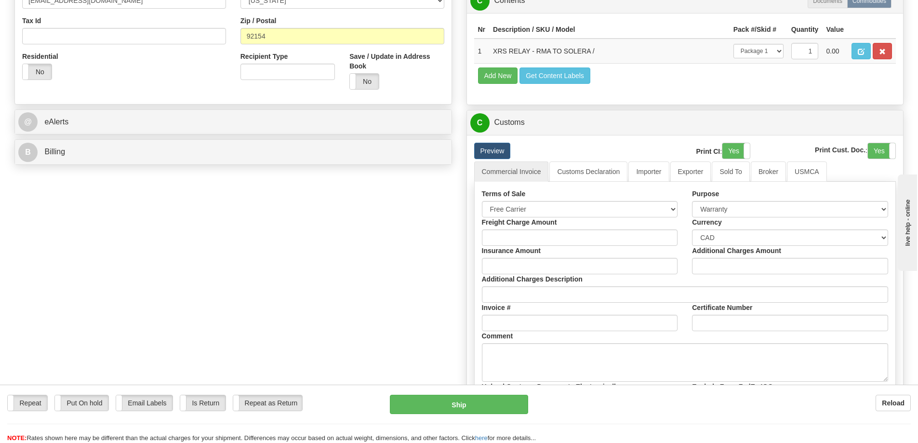
scroll to position [327, 0]
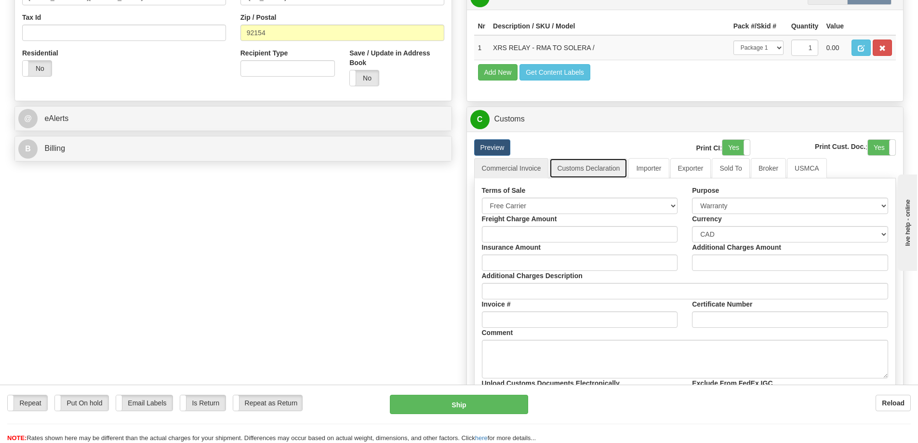
click at [606, 168] on link "Customs Declaration" at bounding box center [588, 168] width 78 height 20
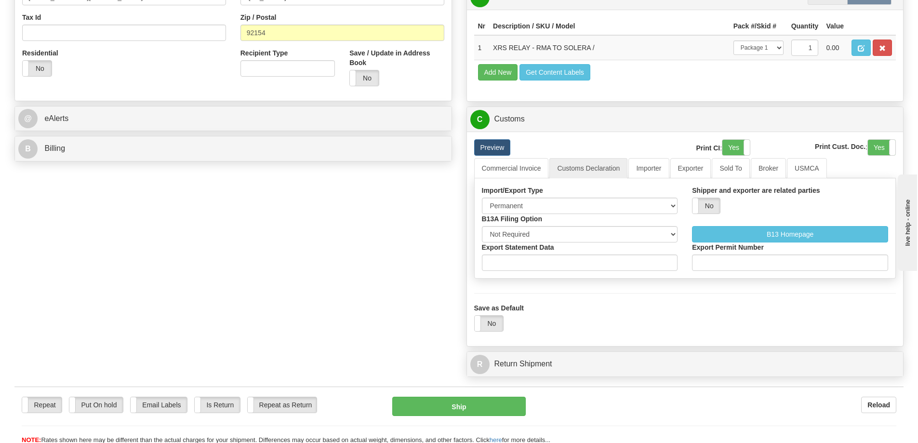
click at [596, 190] on div "Import/Export Type Permanent Temporary Repair Return" at bounding box center [579, 199] width 210 height 28
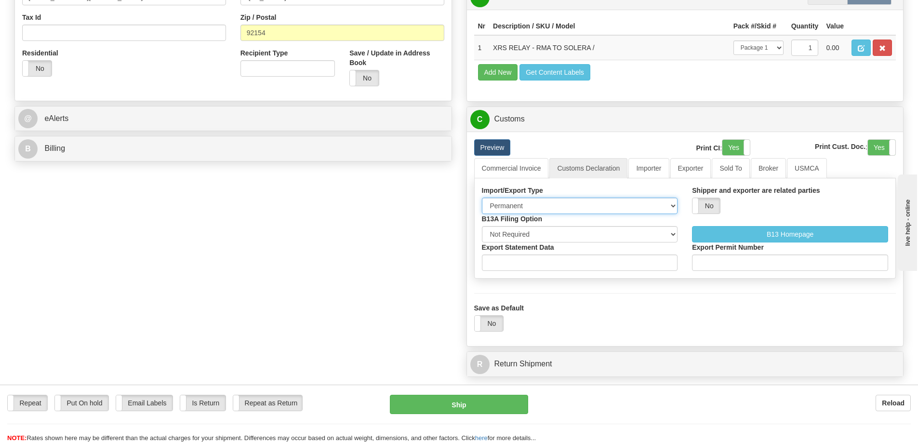
click at [604, 207] on select "Permanent Temporary Repair Return" at bounding box center [580, 205] width 196 height 16
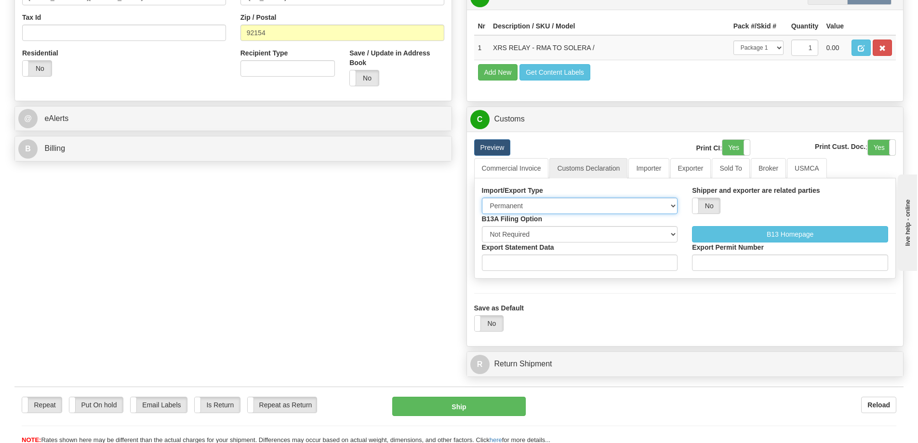
select select "3"
click at [482, 197] on select "Permanent Temporary Repair Return" at bounding box center [580, 205] width 196 height 16
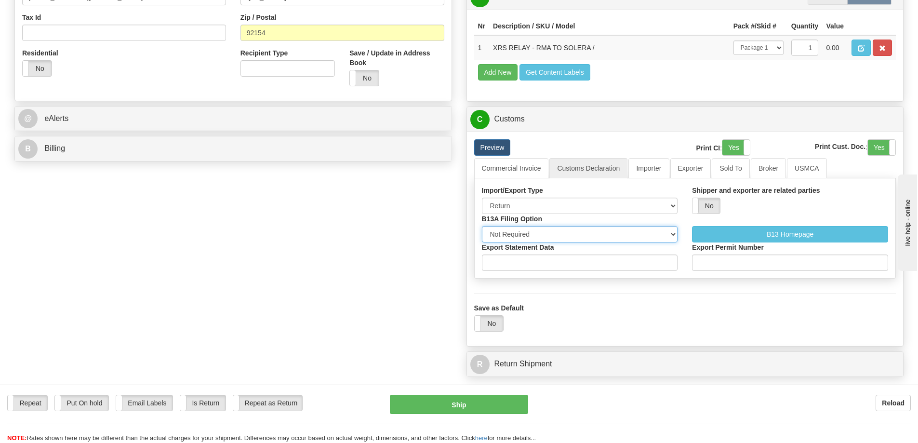
click at [644, 230] on select "Not Required Manual Electronic Summary Reporting" at bounding box center [580, 234] width 196 height 16
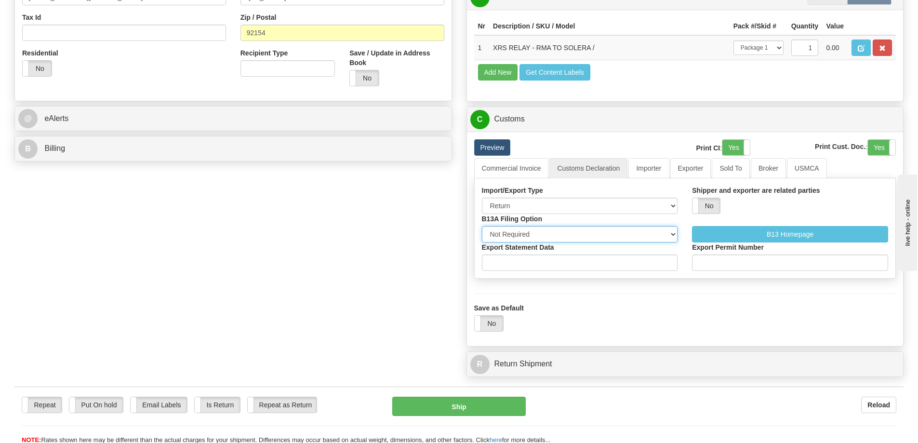
click at [482, 226] on select "Not Required Manual Electronic Summary Reporting" at bounding box center [580, 234] width 196 height 16
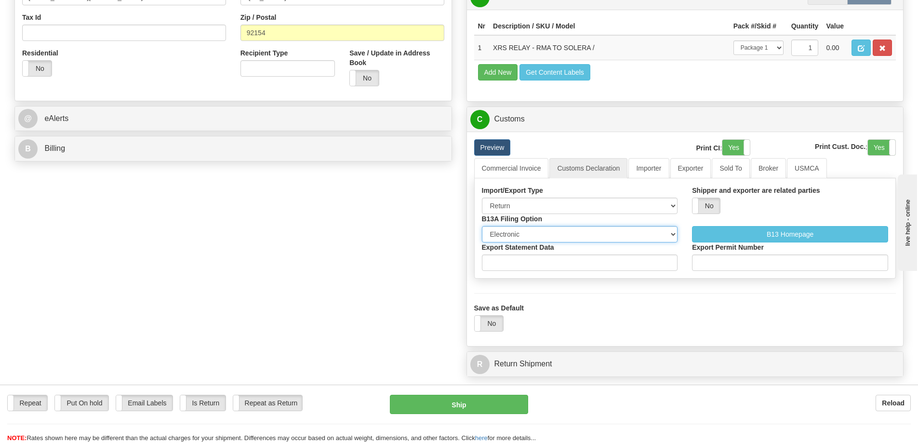
click at [656, 236] on select "Not Required Manual Electronic Summary Reporting" at bounding box center [580, 234] width 196 height 16
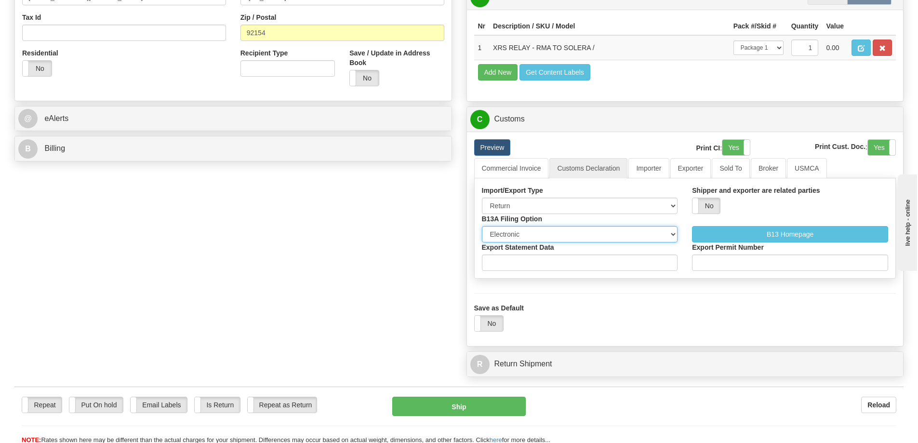
select select "1"
click at [482, 226] on select "Not Required Manual Electronic Summary Reporting" at bounding box center [580, 234] width 196 height 16
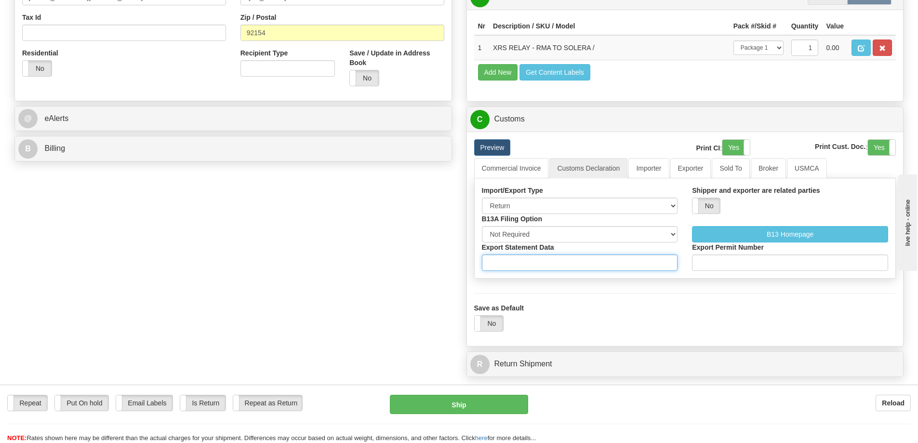
click at [623, 263] on input "Export Statement Data" at bounding box center [580, 262] width 196 height 16
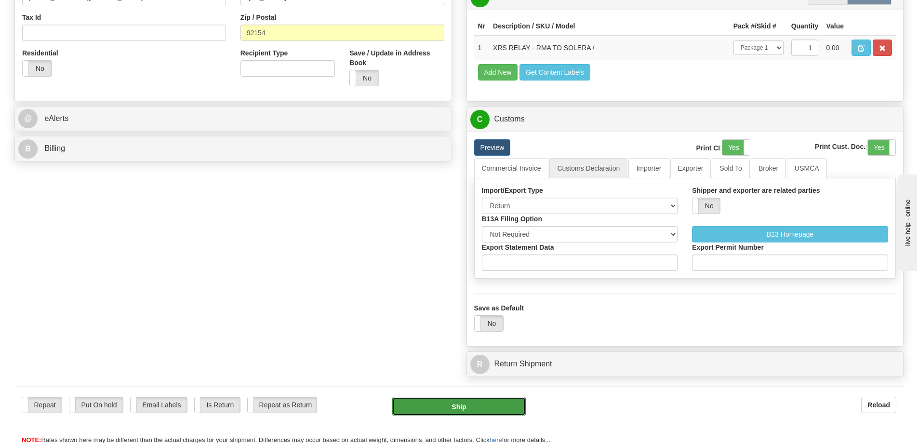
click at [470, 407] on button "Ship" at bounding box center [458, 405] width 133 height 19
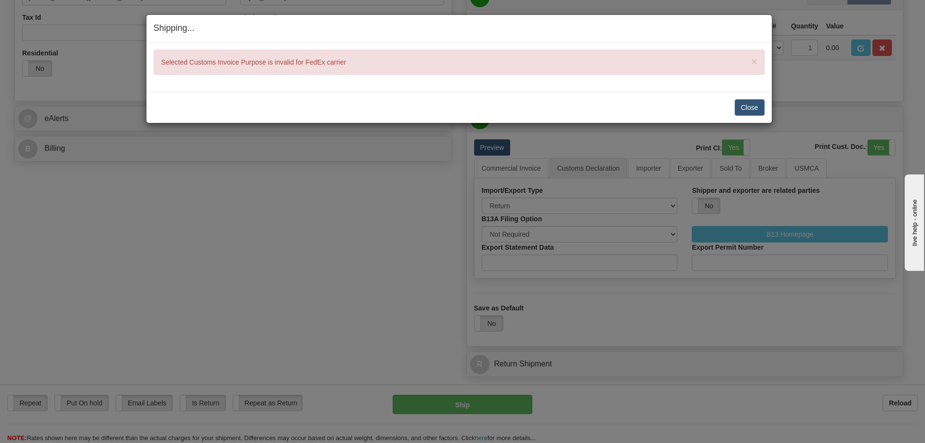
click at [728, 106] on div "Close Cancel" at bounding box center [459, 107] width 611 height 16
click at [746, 108] on button "Close" at bounding box center [750, 107] width 30 height 16
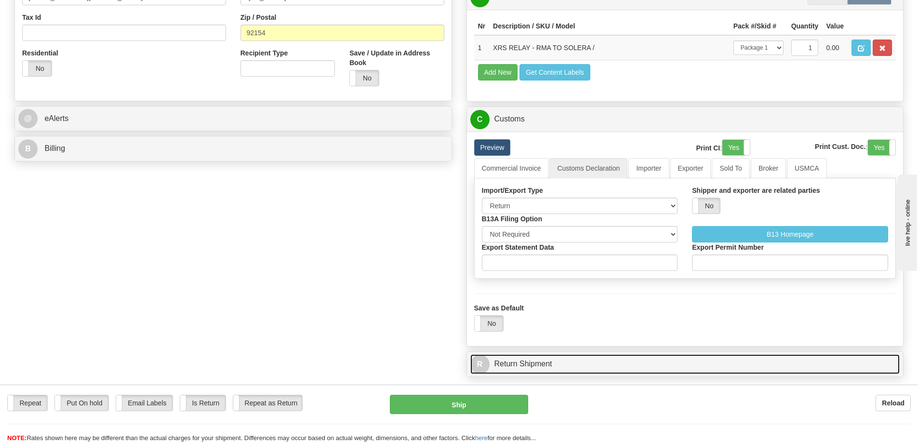
click at [502, 363] on link "R Return Shipment" at bounding box center [685, 364] width 430 height 20
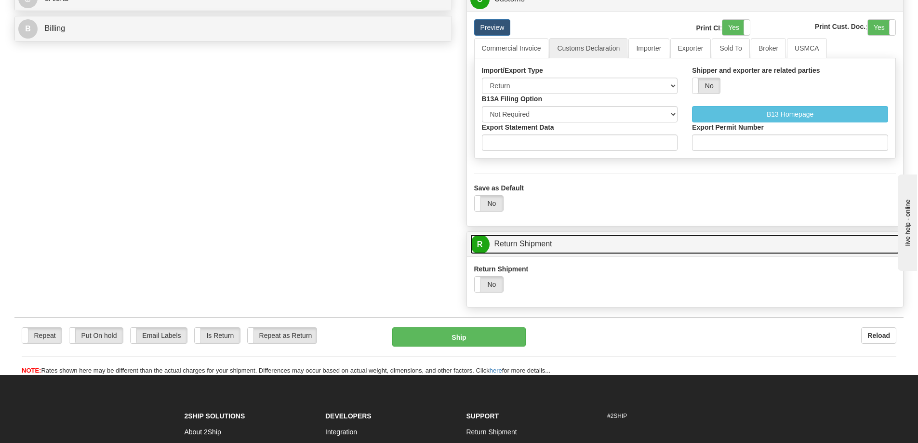
scroll to position [423, 0]
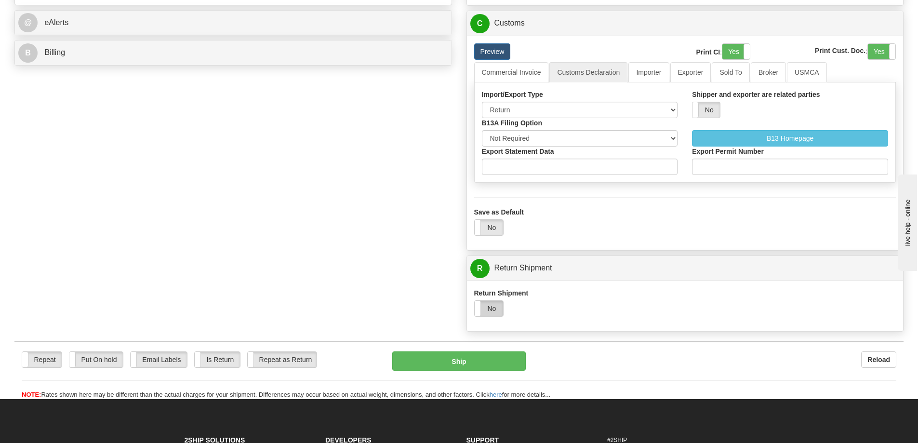
click at [493, 307] on label "No" at bounding box center [488, 308] width 29 height 15
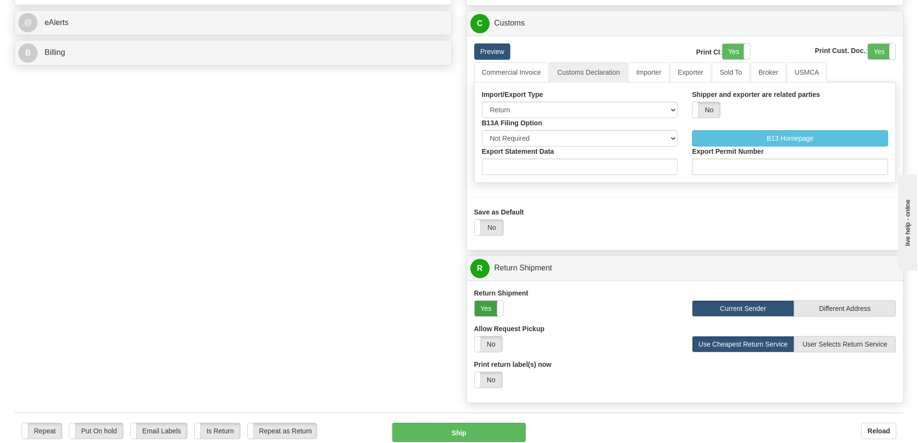
click at [492, 307] on label "Yes" at bounding box center [488, 308] width 29 height 15
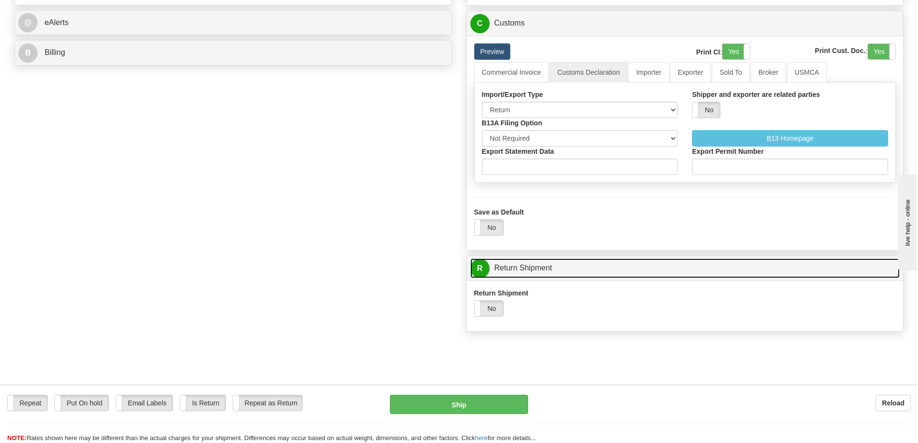
click at [489, 264] on link "R Return Shipment" at bounding box center [685, 268] width 430 height 20
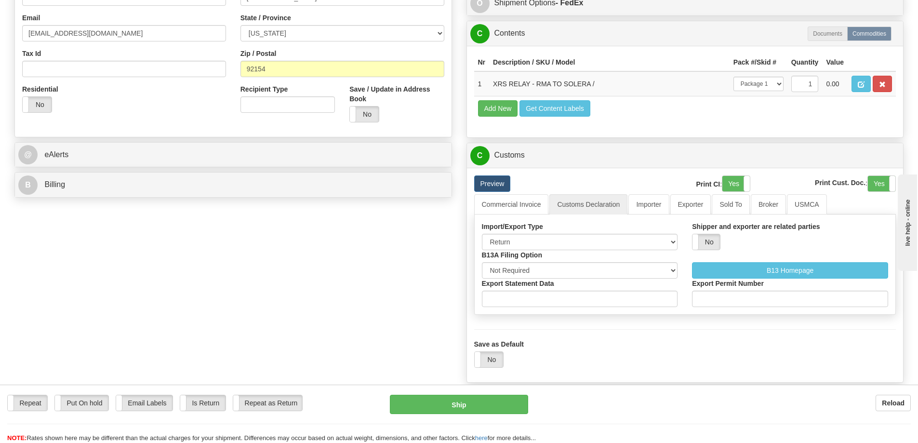
scroll to position [290, 0]
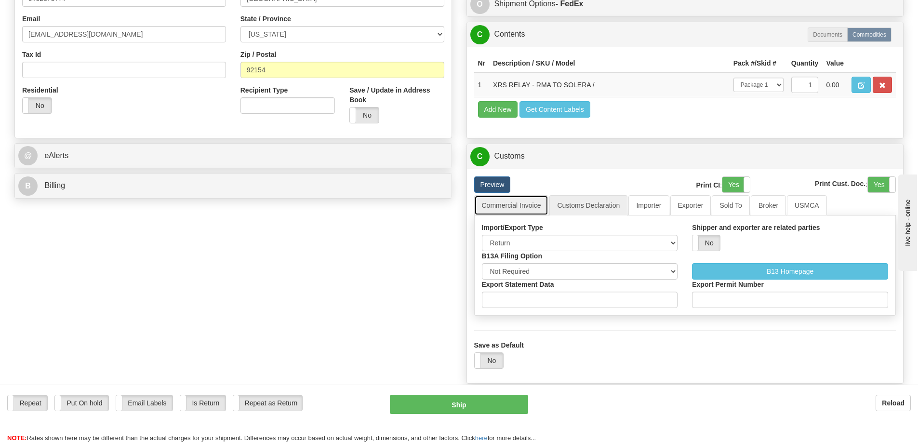
click at [516, 214] on link "Commercial Invoice" at bounding box center [511, 205] width 75 height 20
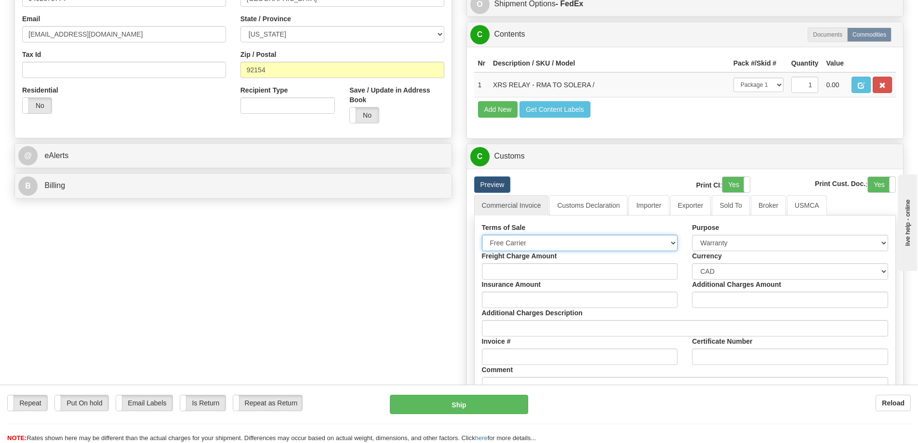
click at [598, 243] on select "Free Carrier Free On Board Ex Works Delivered Duty Unpaid Delivered Duty Paid C…" at bounding box center [580, 243] width 196 height 16
click at [312, 299] on div "Create a label for the return Create Pickup Without Label Order #" at bounding box center [458, 180] width 903 height 804
click at [643, 246] on select "Free Carrier Free On Board Ex Works Delivered Duty Unpaid Delivered Duty Paid C…" at bounding box center [580, 243] width 196 height 16
select select "8"
click at [482, 235] on select "Free Carrier Free On Board Ex Works Delivered Duty Unpaid Delivered Duty Paid C…" at bounding box center [580, 243] width 196 height 16
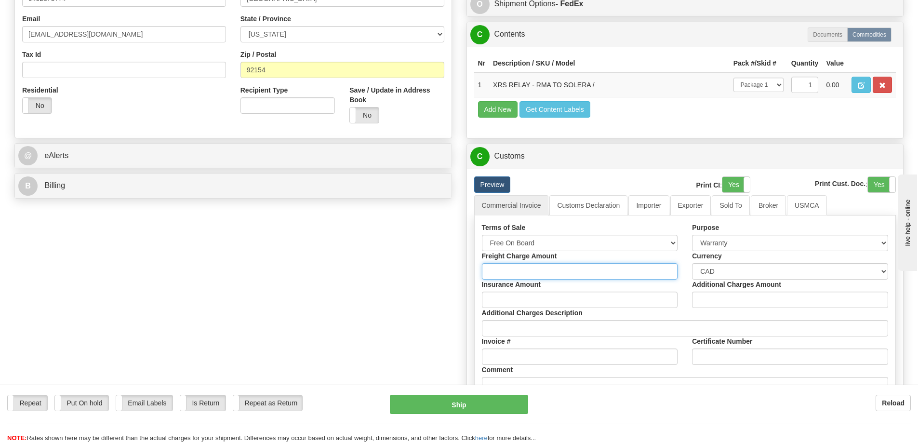
click at [627, 271] on input "Freight Charge Amount" at bounding box center [580, 271] width 196 height 16
type input "0"
click at [624, 302] on input "Insurance Amount" at bounding box center [580, 299] width 196 height 16
type input "0"
click at [736, 302] on input "Additional Charges Amount" at bounding box center [790, 299] width 196 height 16
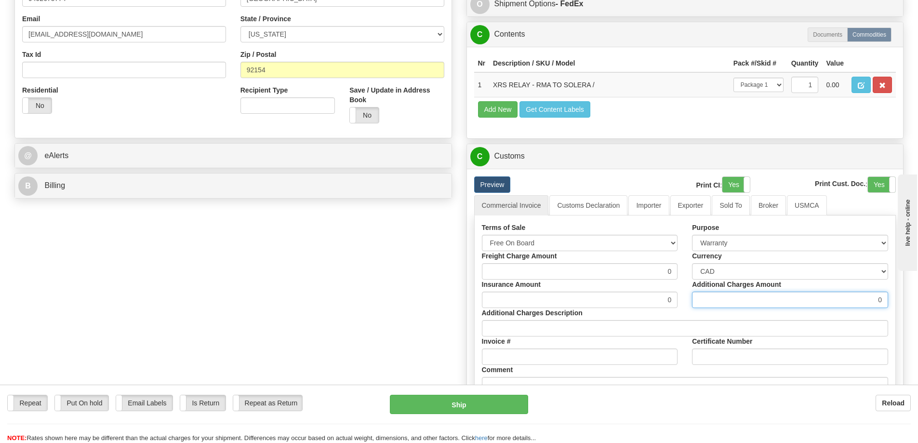
type input "0"
click at [651, 334] on input "Additional Charges Description" at bounding box center [685, 328] width 407 height 16
type input "0"
type input "NA"
click at [631, 347] on div "Invoice #" at bounding box center [579, 350] width 210 height 28
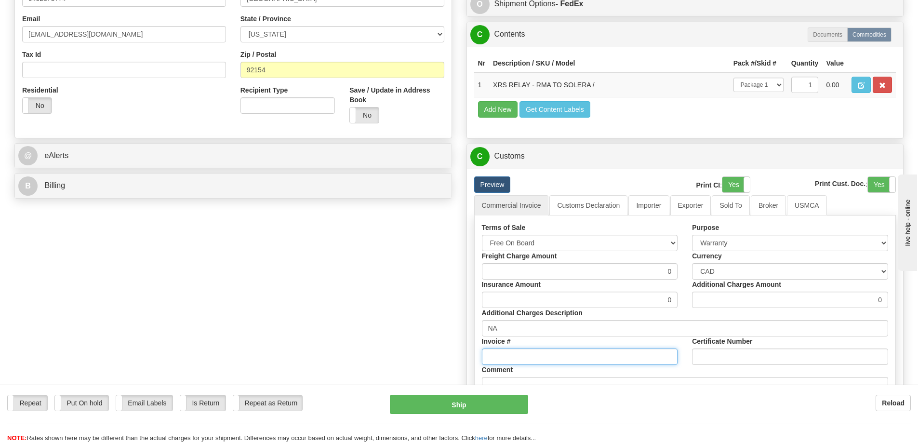
click at [625, 357] on input "Invoice #" at bounding box center [580, 356] width 196 height 16
type input "0"
click at [788, 364] on input "Certificate Number" at bounding box center [790, 356] width 196 height 16
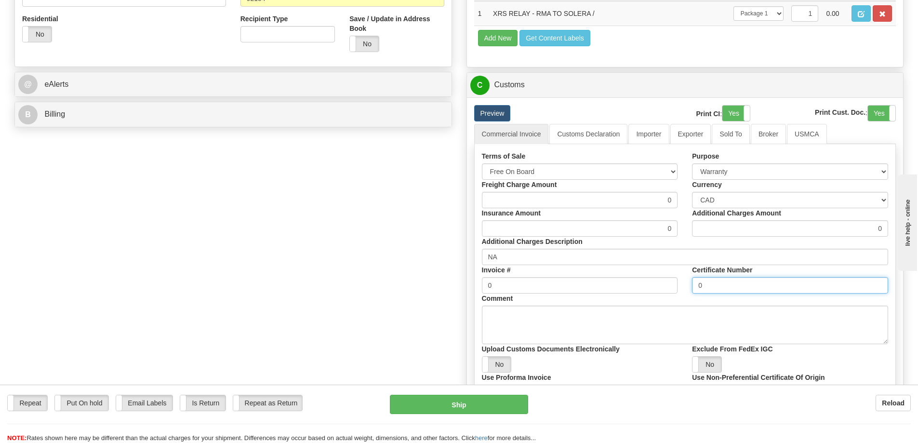
scroll to position [376, 0]
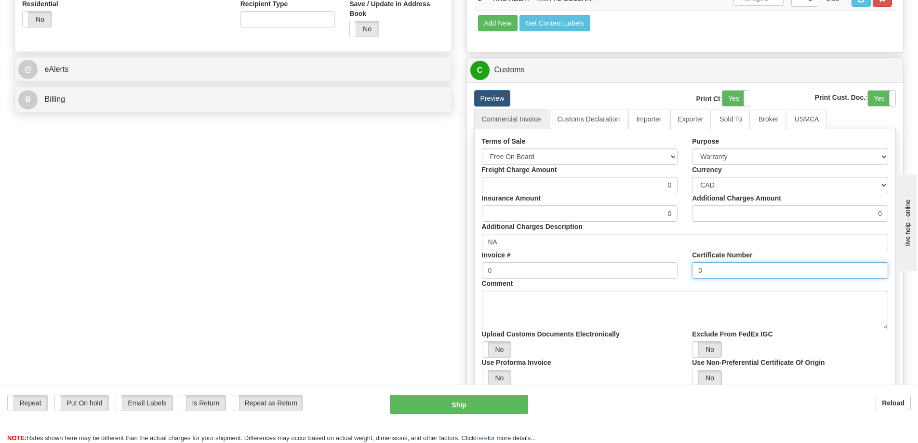
type input "0"
click at [594, 322] on textarea "Comment" at bounding box center [685, 309] width 407 height 39
type textarea "M"
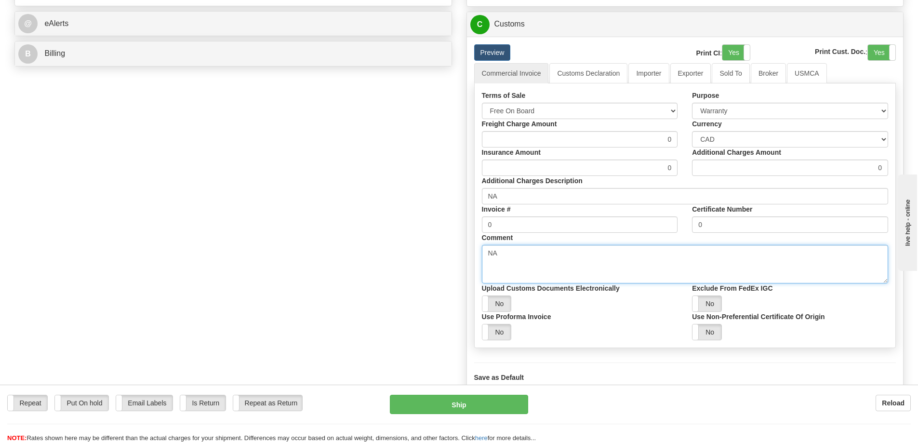
scroll to position [434, 0]
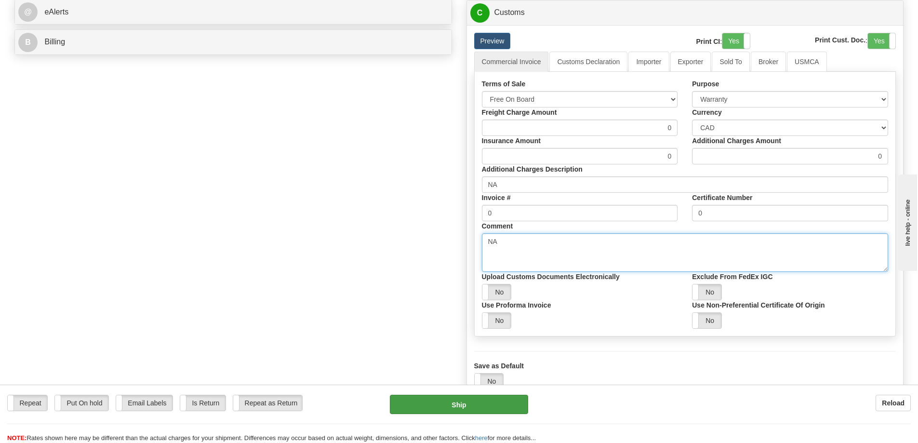
type textarea "NA"
click at [479, 406] on button "Ship" at bounding box center [459, 403] width 138 height 19
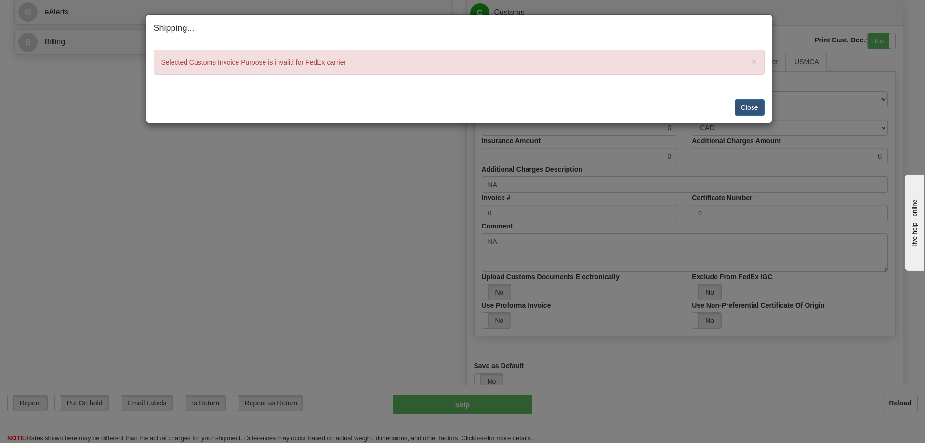
click at [717, 107] on div "Close Cancel" at bounding box center [459, 107] width 611 height 16
click at [753, 104] on button "Close" at bounding box center [750, 107] width 30 height 16
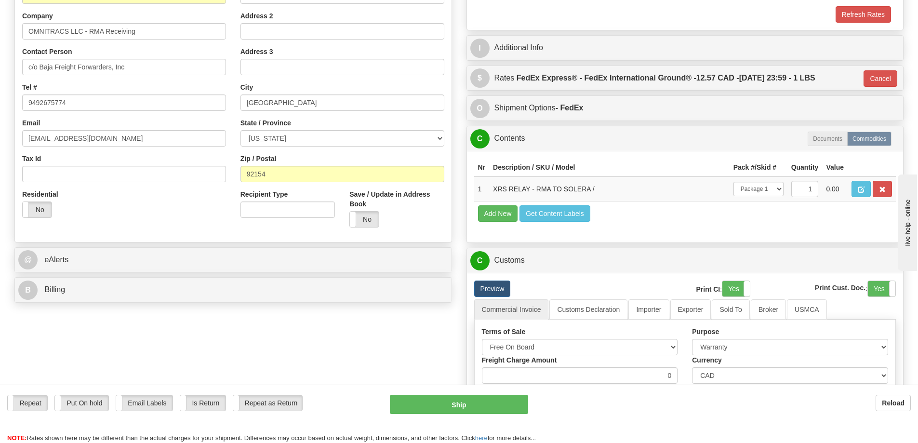
scroll to position [176, 0]
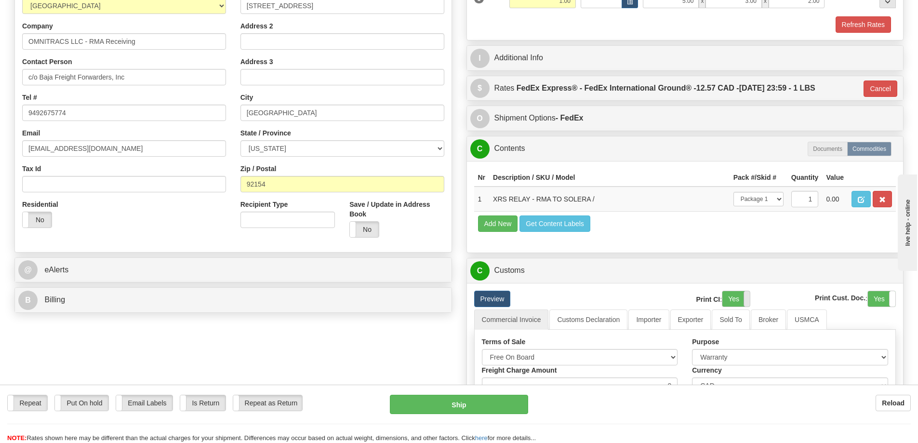
click at [745, 297] on span at bounding box center [749, 298] width 13 height 15
click at [881, 294] on label "Yes" at bounding box center [880, 298] width 27 height 15
click at [504, 296] on link "Preview" at bounding box center [492, 298] width 37 height 16
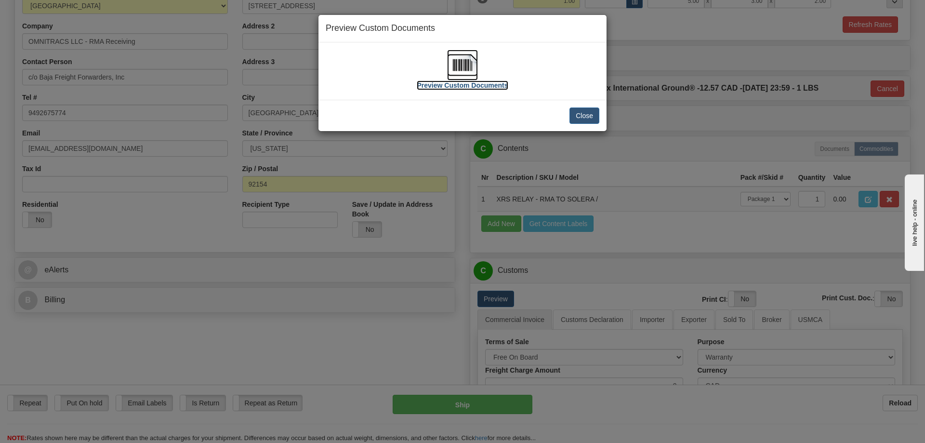
click at [452, 52] on img at bounding box center [462, 65] width 31 height 31
click at [598, 114] on button "Close" at bounding box center [584, 115] width 30 height 16
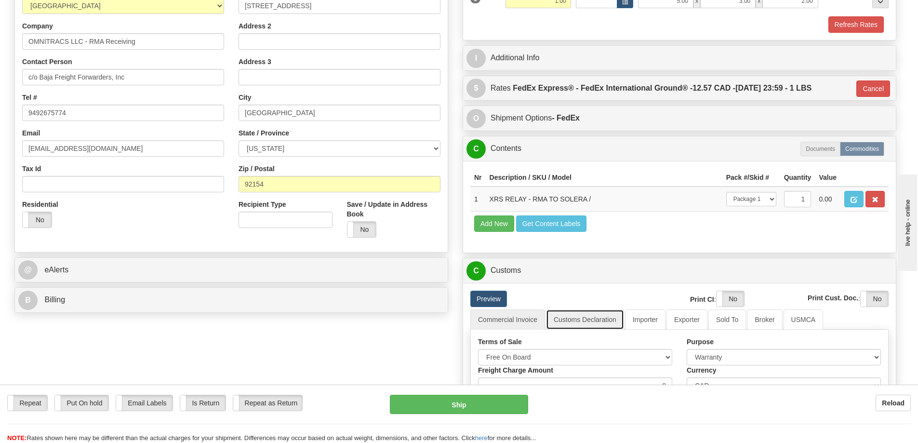
click at [585, 320] on link "Customs Declaration" at bounding box center [585, 319] width 78 height 20
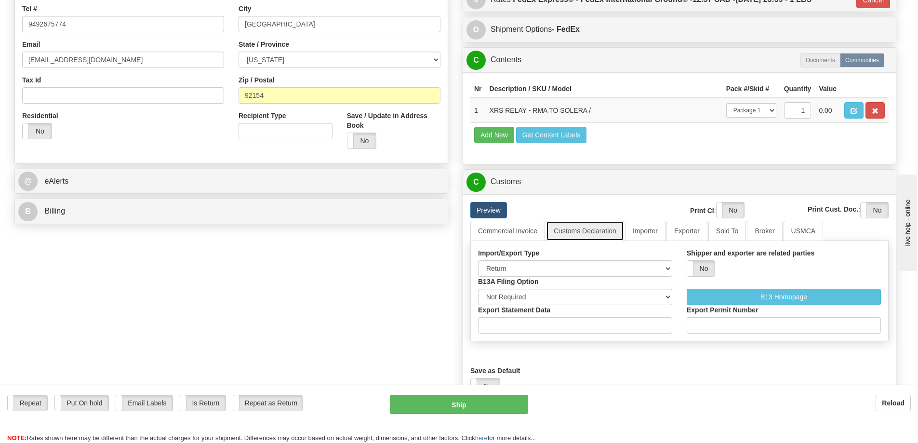
scroll to position [273, 0]
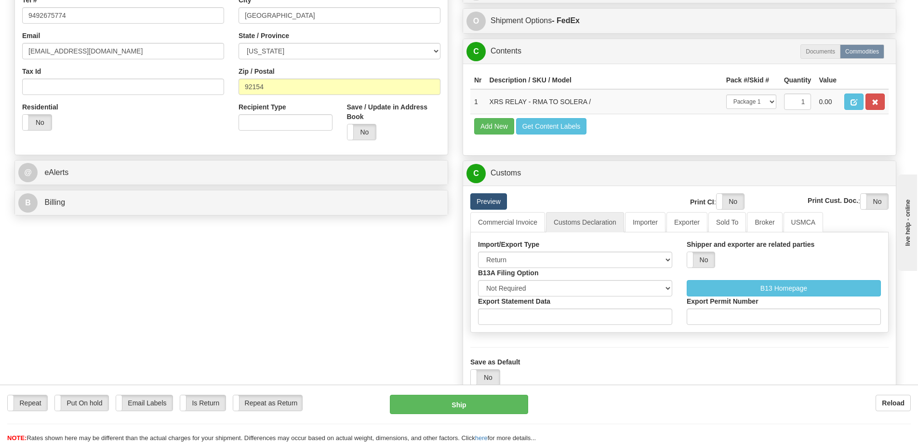
click at [491, 198] on link "Preview" at bounding box center [488, 201] width 37 height 16
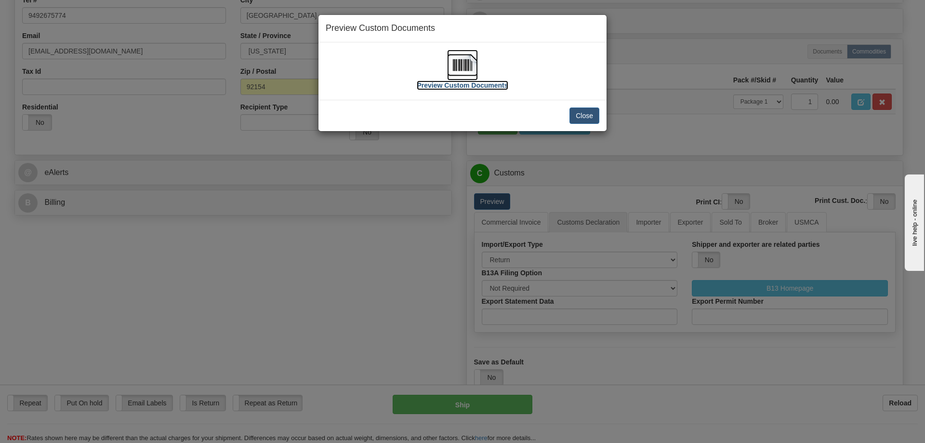
click at [457, 64] on img at bounding box center [462, 65] width 31 height 31
click at [591, 115] on button "Close" at bounding box center [584, 115] width 30 height 16
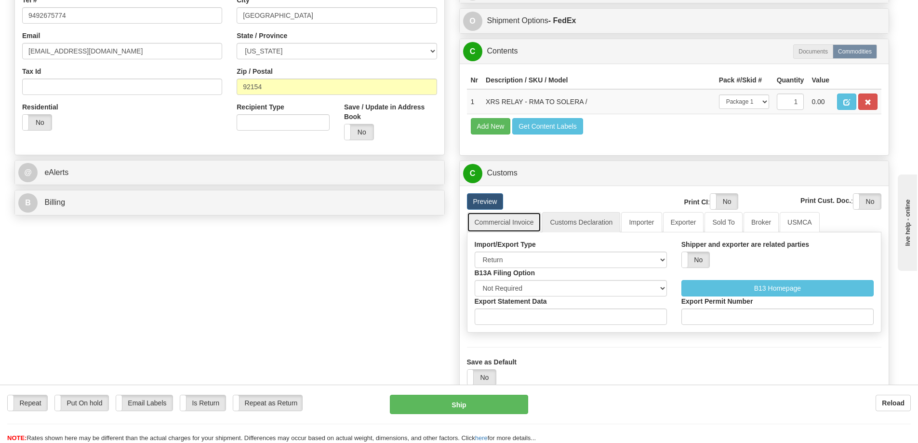
click at [490, 222] on link "Commercial Invoice" at bounding box center [504, 222] width 75 height 20
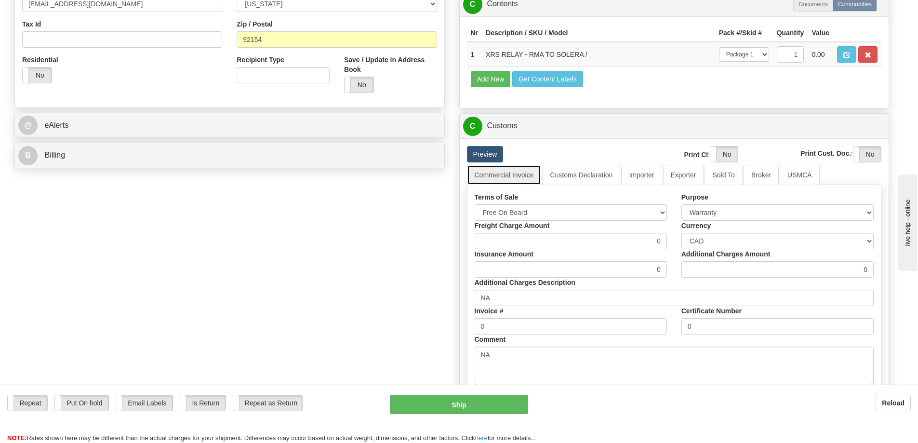
scroll to position [318, 0]
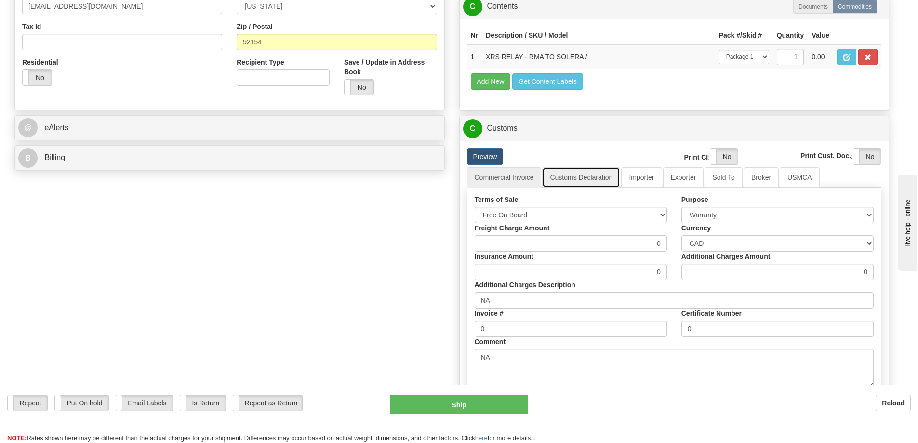
click at [572, 177] on link "Customs Declaration" at bounding box center [581, 177] width 78 height 20
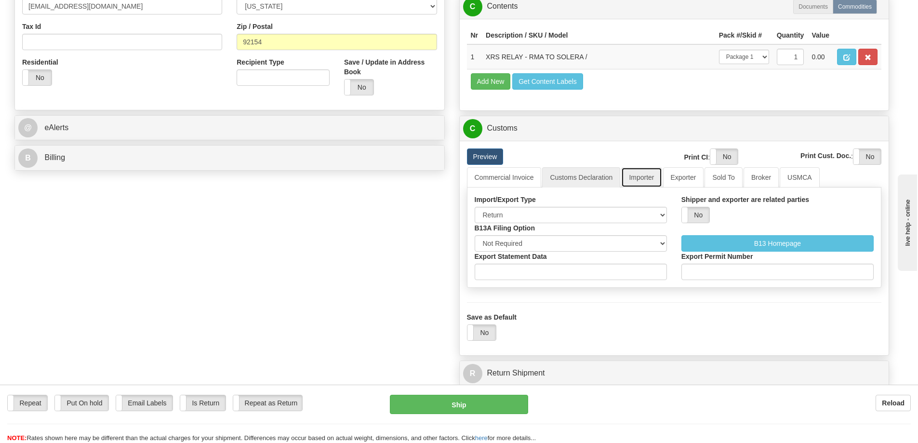
click at [647, 177] on link "Importer" at bounding box center [641, 177] width 40 height 20
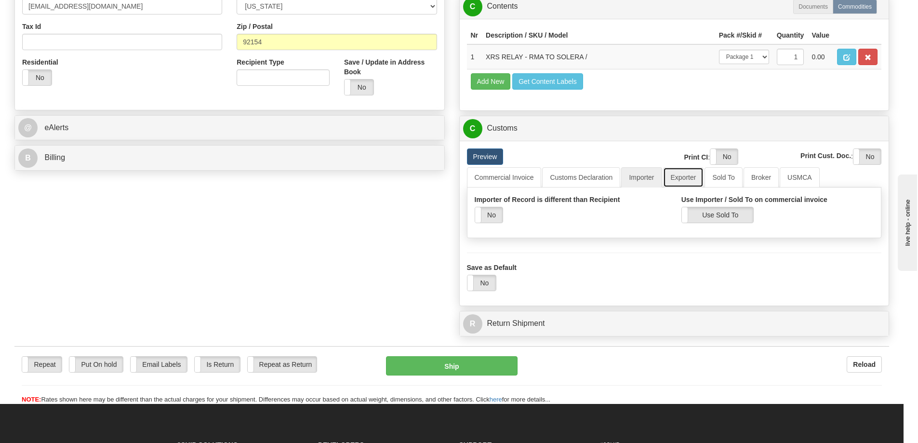
click at [676, 178] on link "Exporter" at bounding box center [683, 177] width 41 height 20
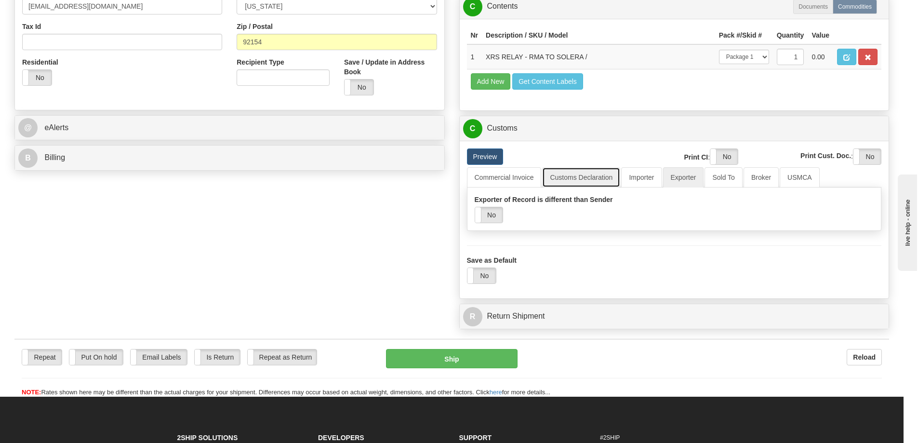
click at [600, 180] on link "Customs Declaration" at bounding box center [581, 177] width 78 height 20
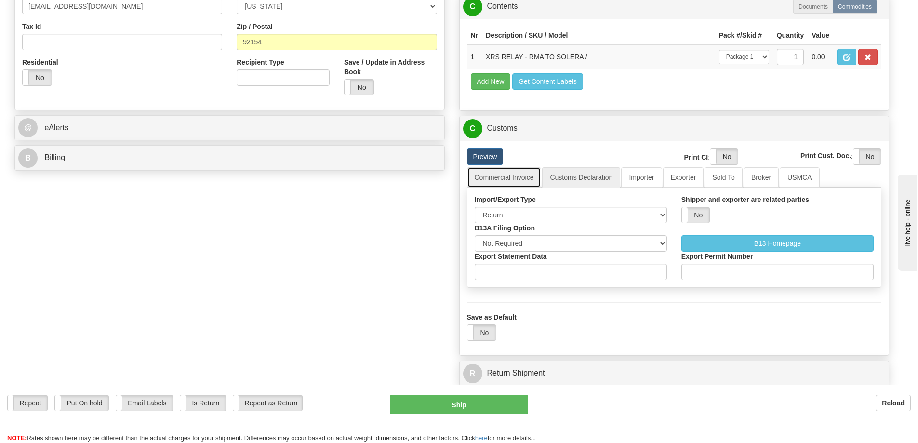
click at [506, 185] on link "Commercial Invoice" at bounding box center [504, 177] width 75 height 20
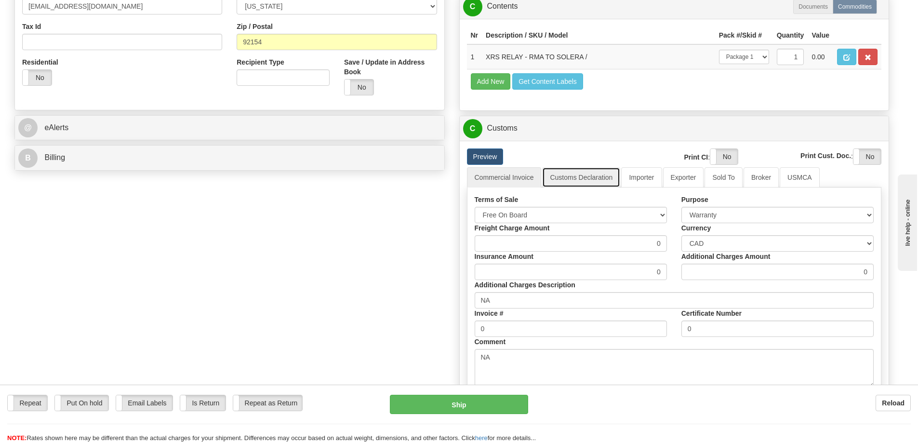
click at [583, 184] on link "Customs Declaration" at bounding box center [581, 177] width 78 height 20
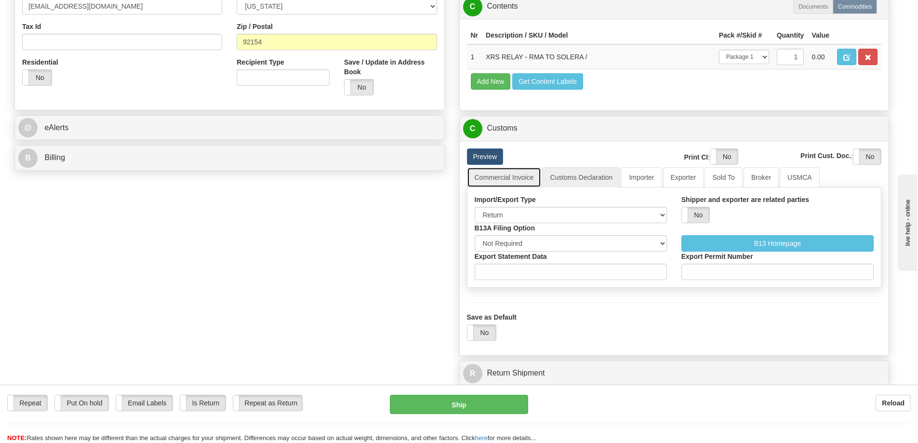
click at [497, 181] on link "Commercial Invoice" at bounding box center [504, 177] width 75 height 20
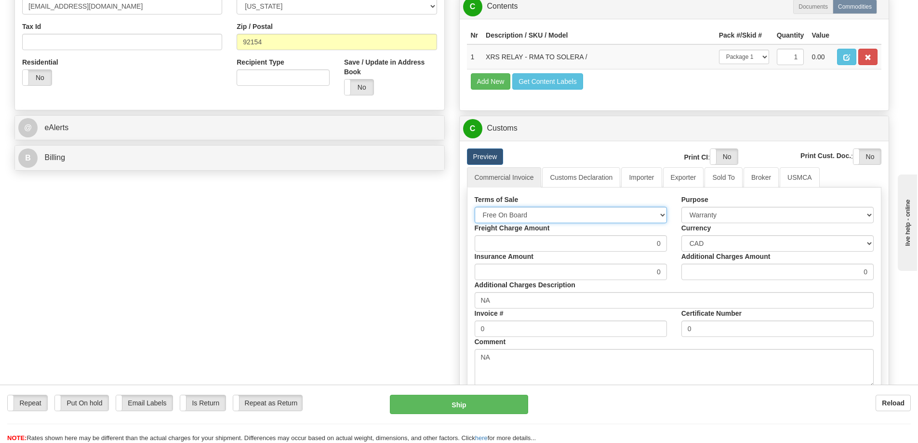
click at [563, 212] on select "Free Carrier Free On Board Ex Works Delivered Duty Unpaid Delivered Duty Paid C…" at bounding box center [570, 215] width 192 height 16
select select "7"
click at [474, 207] on select "Free Carrier Free On Board Ex Works Delivered Duty Unpaid Delivered Duty Paid C…" at bounding box center [570, 215] width 192 height 16
click at [540, 177] on link "Commercial Invoice" at bounding box center [504, 177] width 75 height 20
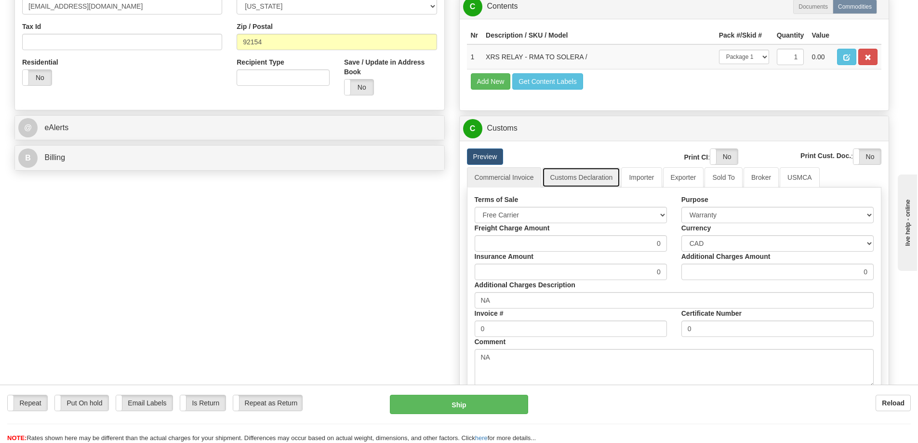
click at [568, 182] on link "Customs Declaration" at bounding box center [581, 177] width 78 height 20
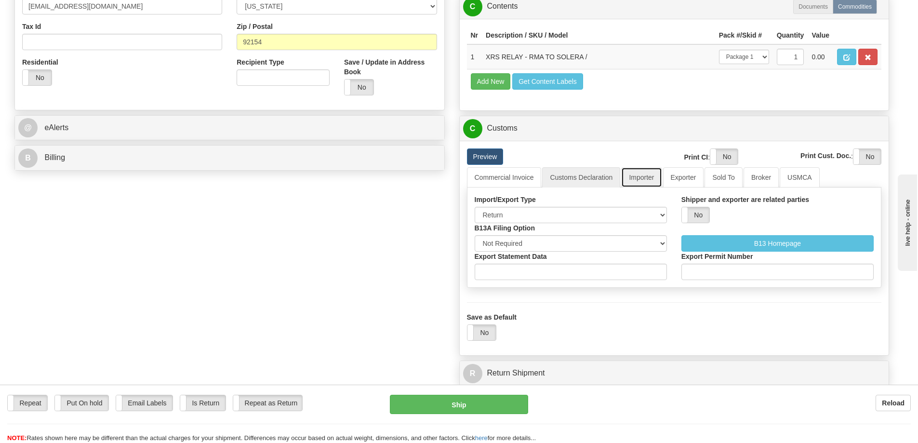
click at [645, 179] on link "Importer" at bounding box center [641, 177] width 40 height 20
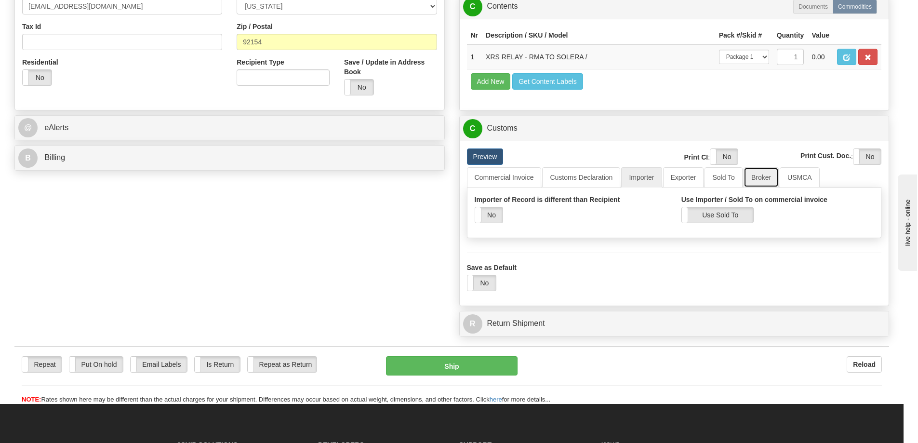
click at [772, 183] on link "Broker" at bounding box center [760, 177] width 35 height 20
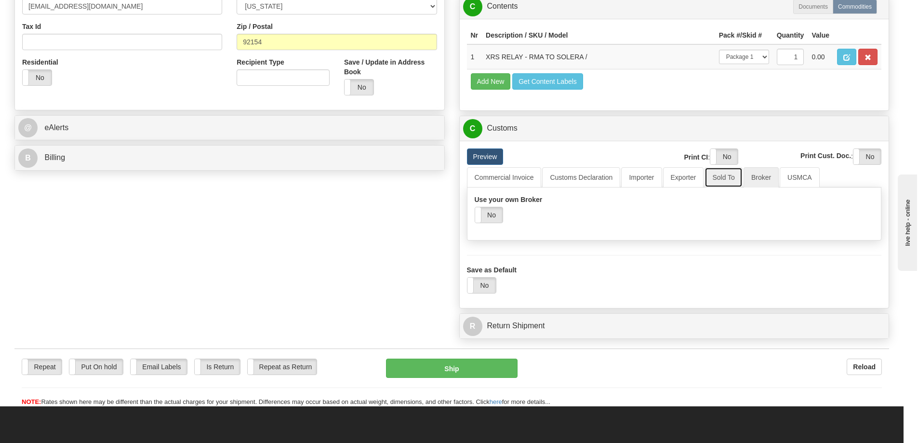
click at [726, 178] on link "Sold To" at bounding box center [723, 177] width 38 height 20
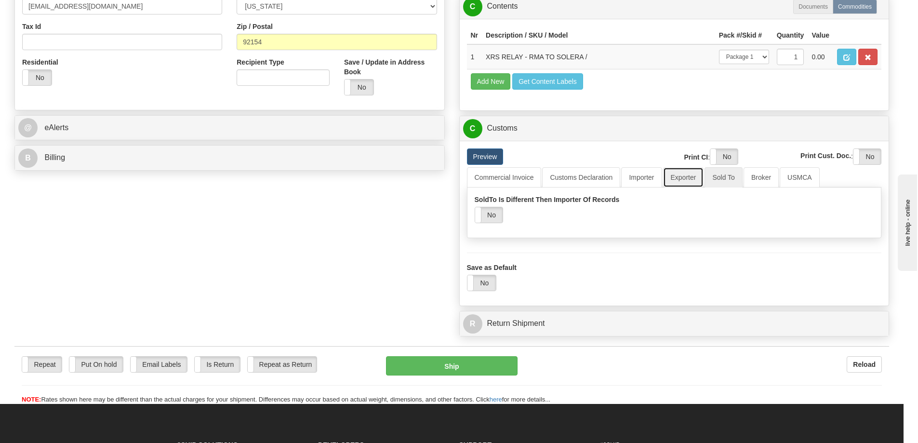
click at [701, 181] on link "Exporter" at bounding box center [683, 177] width 41 height 20
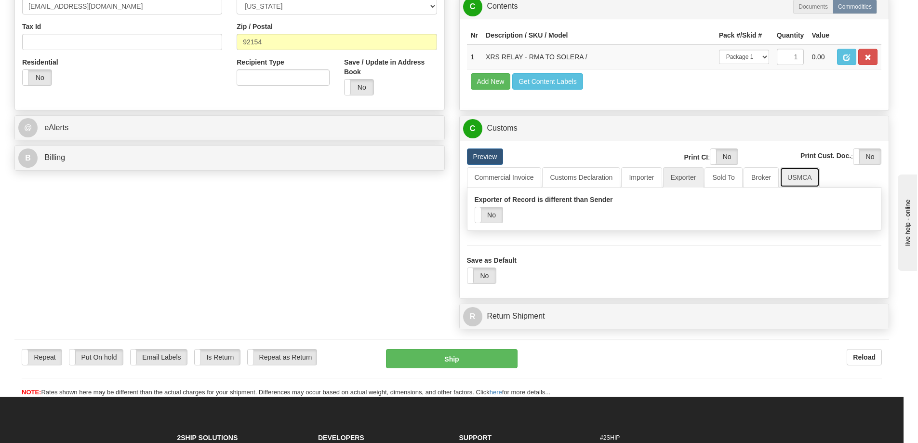
click at [804, 180] on link "USMCA" at bounding box center [799, 177] width 40 height 20
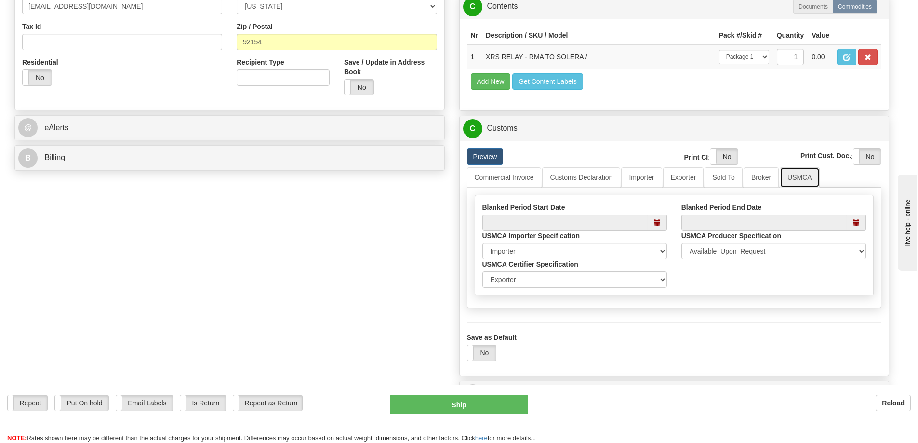
click at [663, 226] on span at bounding box center [657, 222] width 19 height 16
type input "08/13/2025"
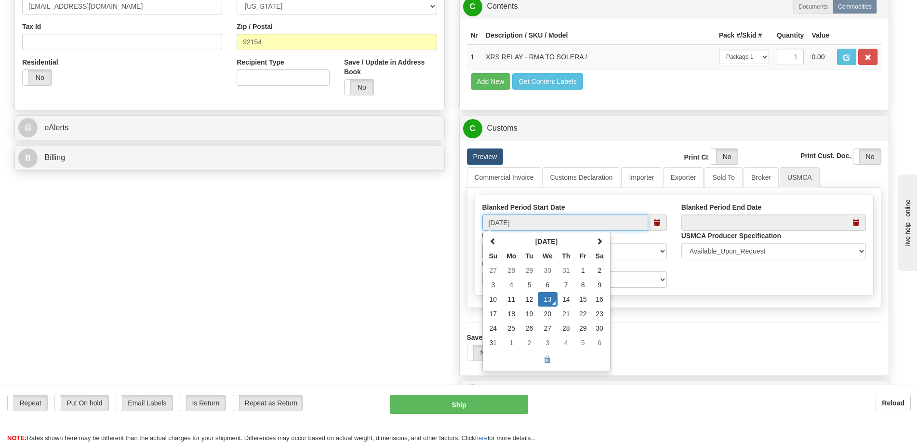
click at [663, 226] on span at bounding box center [657, 222] width 19 height 16
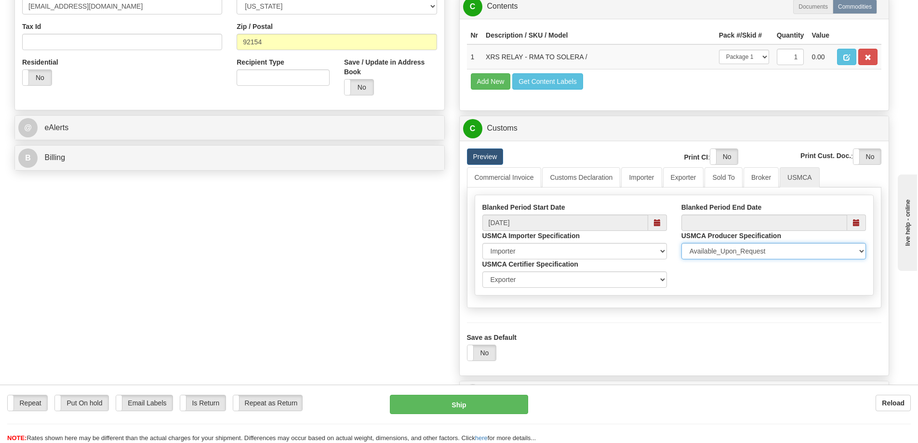
click at [727, 245] on select "Available_Upon_Request Same_shipper_Exporter Multiple_Specified Single_Specifie…" at bounding box center [773, 251] width 184 height 16
click at [718, 250] on select "Available_Upon_Request Same_shipper_Exporter Multiple_Specified Single_Specifie…" at bounding box center [773, 251] width 184 height 16
click at [621, 283] on select "Exporter Importer Producer" at bounding box center [574, 279] width 184 height 16
click at [645, 277] on select "Exporter Importer Producer" at bounding box center [574, 279] width 184 height 16
